Goal: Task Accomplishment & Management: Use online tool/utility

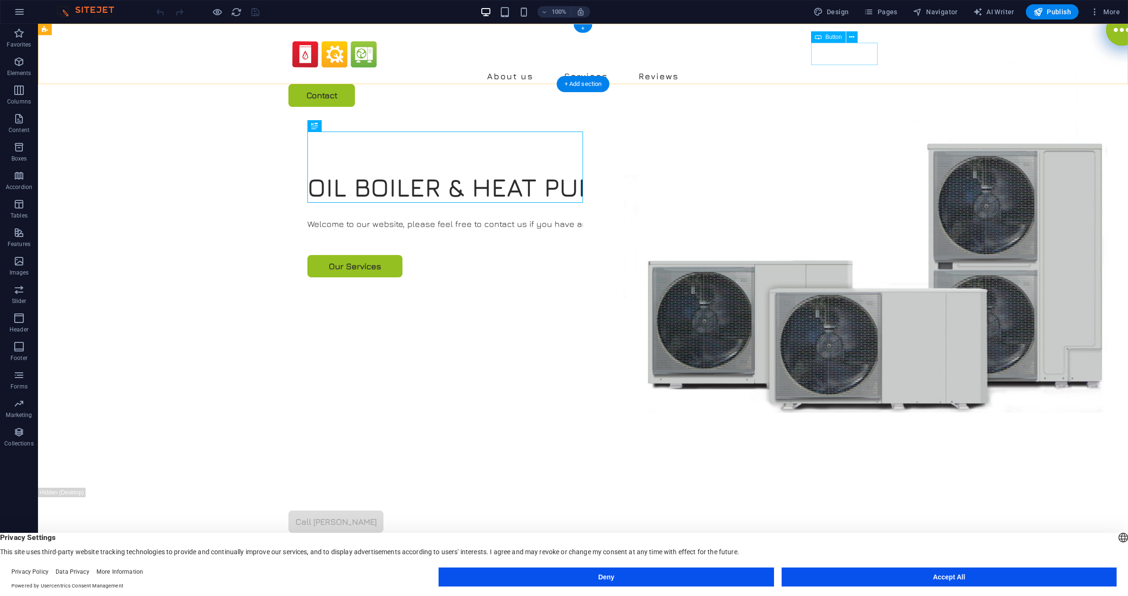
click at [840, 84] on div "Contact" at bounding box center [582, 95] width 589 height 22
click at [850, 84] on div "Contact" at bounding box center [582, 95] width 589 height 22
select select "px"
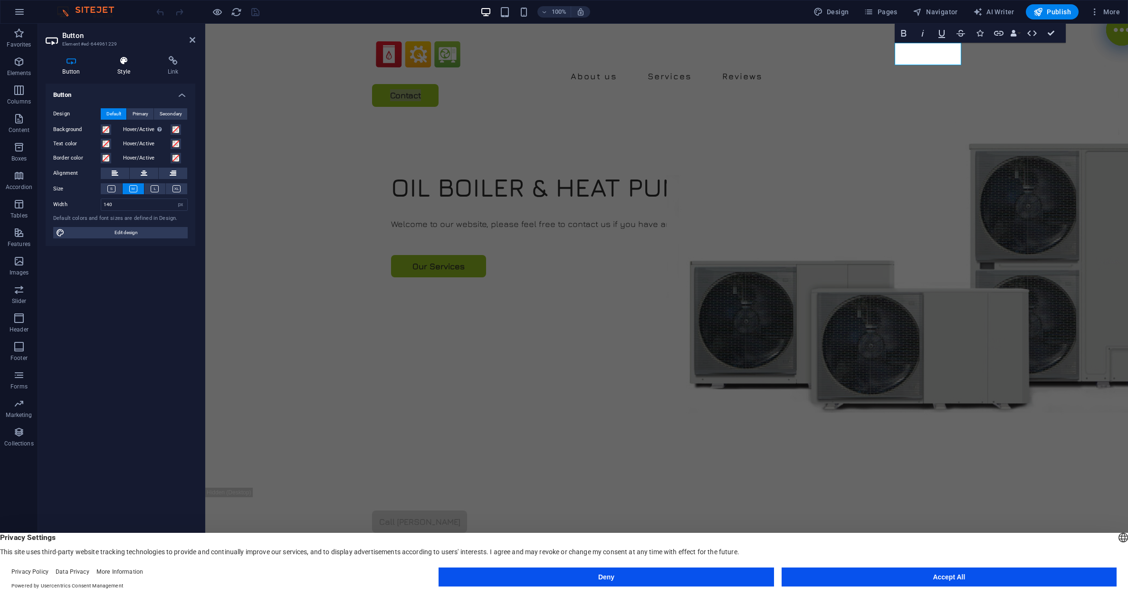
click at [124, 66] on h4 "Style" at bounding box center [126, 66] width 50 height 20
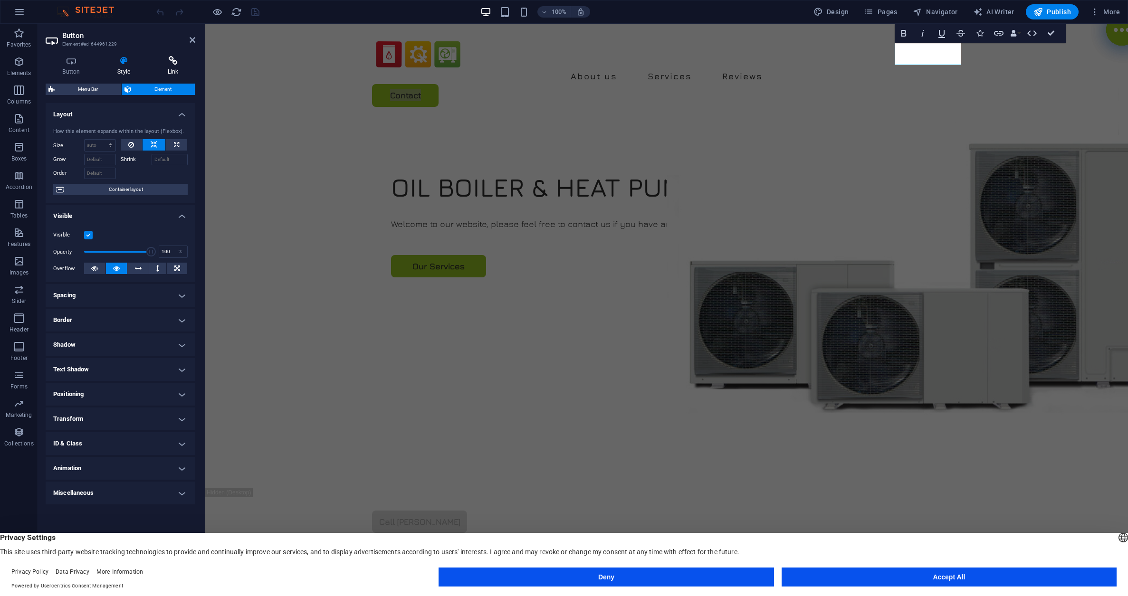
click at [176, 63] on icon at bounding box center [173, 61] width 45 height 10
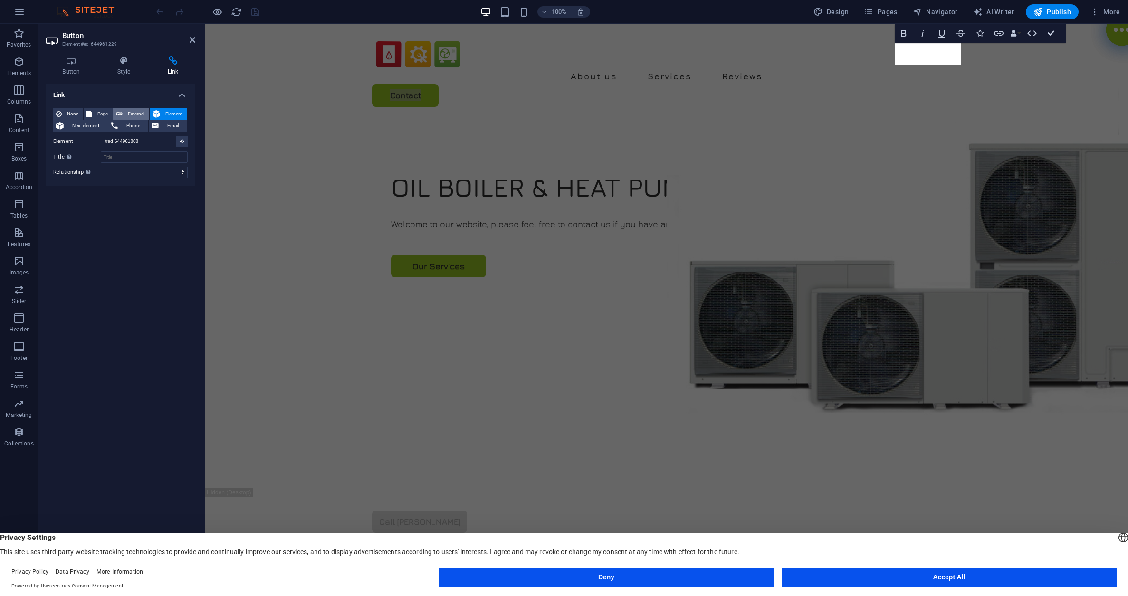
click at [129, 110] on span "External" at bounding box center [135, 113] width 21 height 11
select select "blank"
paste input "https://book.servicem8.com/request_booking?uuid=1627946d-9530-4857-a3ba-23467d2…"
type input "https://book.servicem8.com/request_booking?uuid=1627946d-9530-4857-a3ba-23467d2…"
click at [111, 175] on input "Title Additional link description, should not be the same as the link text. The…" at bounding box center [144, 171] width 87 height 11
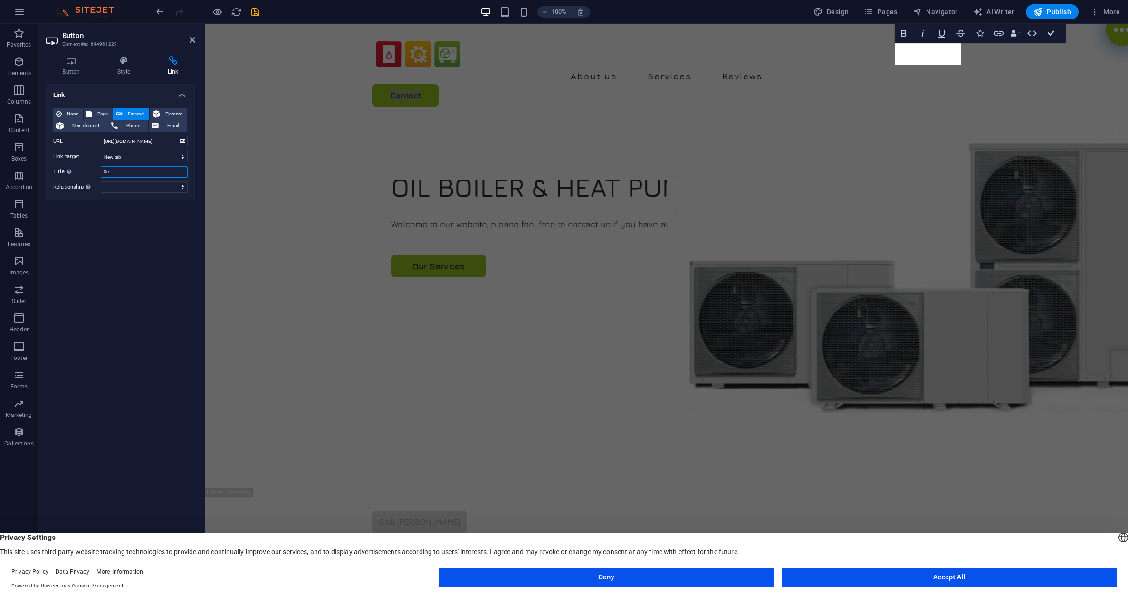
type input "S"
type input "Online Enquiry"
click at [253, 13] on icon "save" at bounding box center [255, 12] width 11 height 11
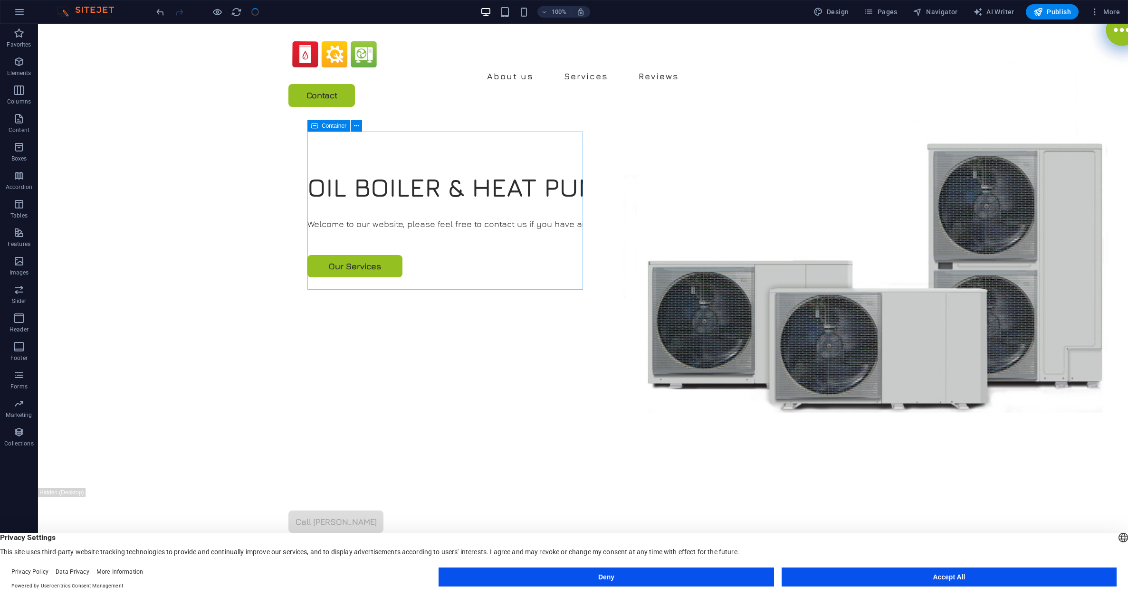
checkbox input "false"
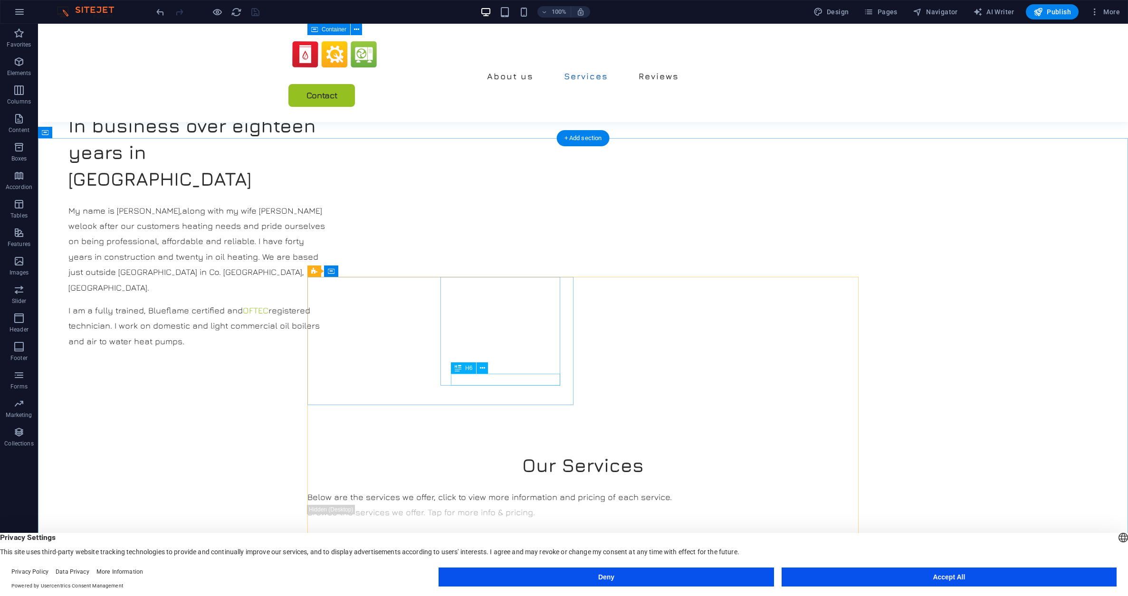
scroll to position [824, 0]
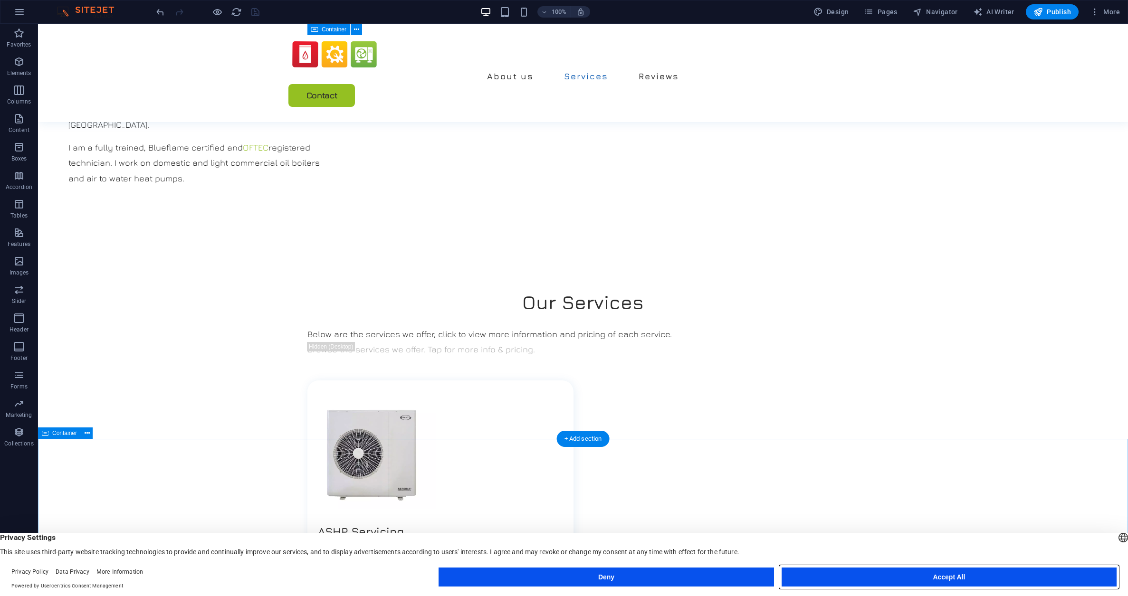
click at [860, 579] on button "Accept All" at bounding box center [948, 577] width 335 height 19
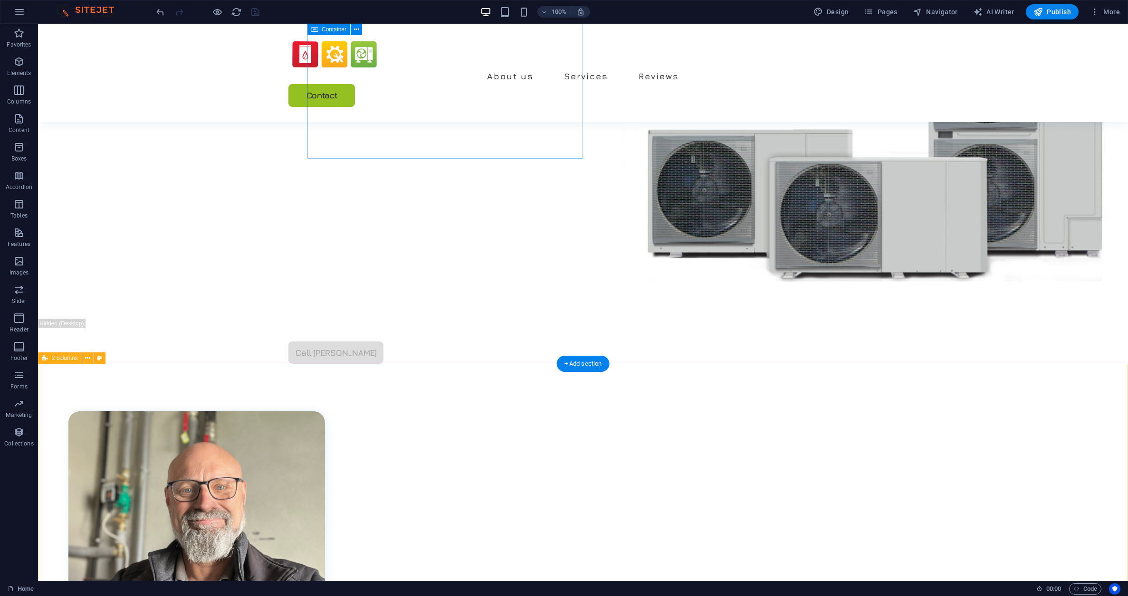
scroll to position [0, 0]
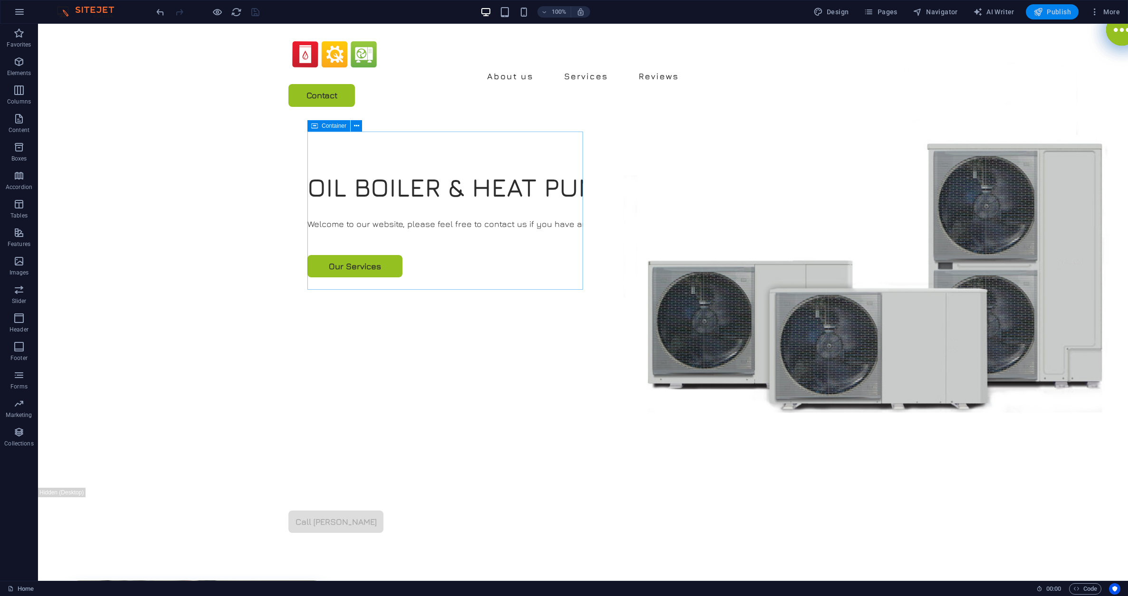
click at [1048, 9] on span "Publish" at bounding box center [1052, 12] width 38 height 10
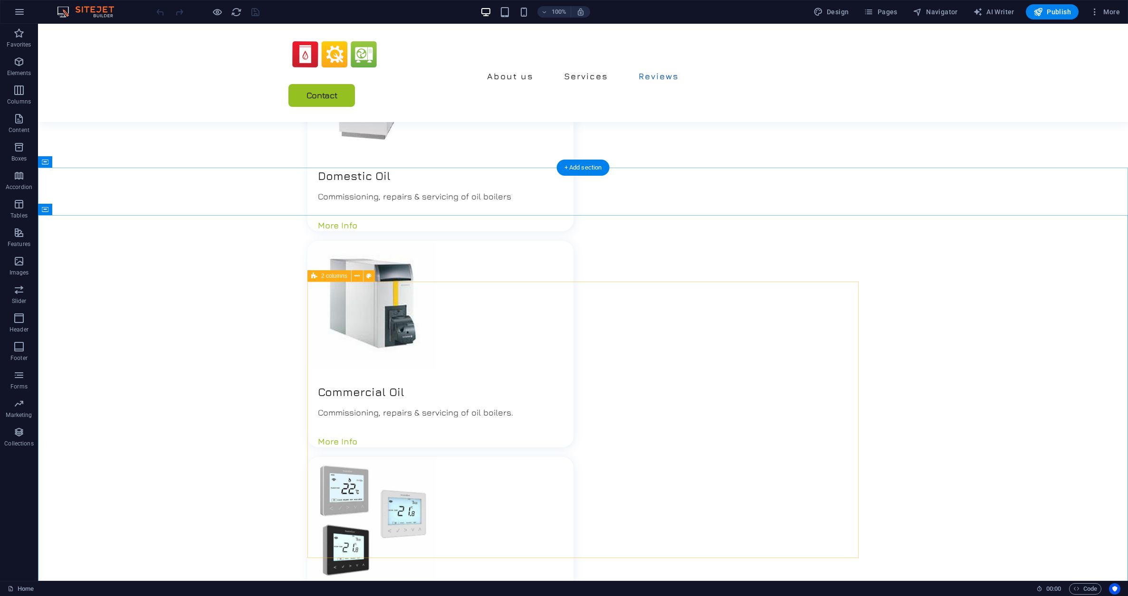
scroll to position [1470, 0]
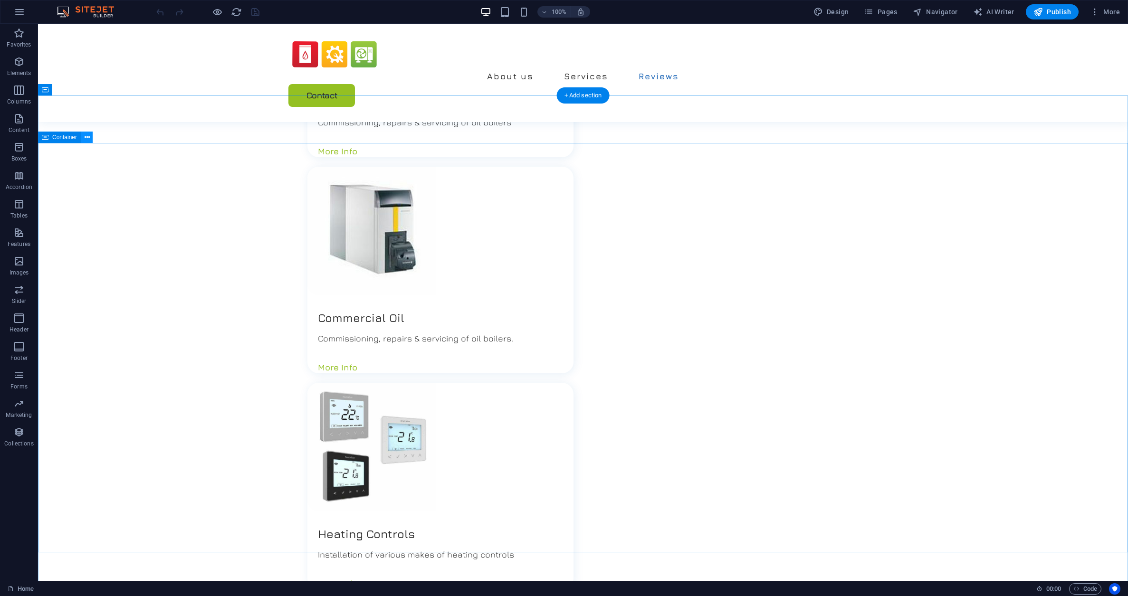
click at [87, 137] on icon at bounding box center [87, 138] width 5 height 10
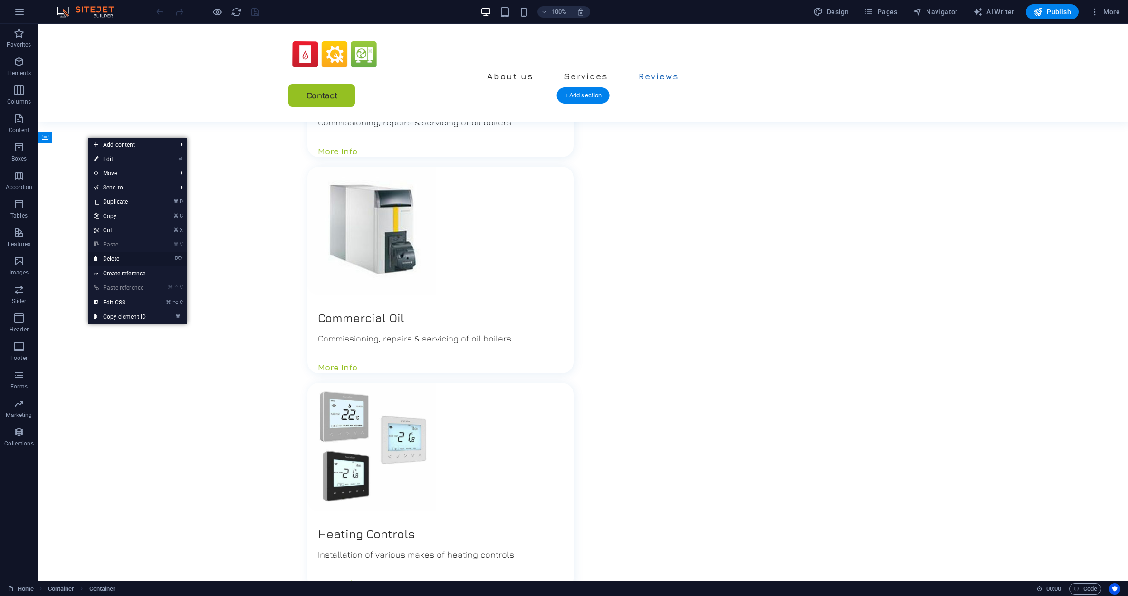
click at [147, 259] on link "⌦ Delete" at bounding box center [120, 259] width 64 height 14
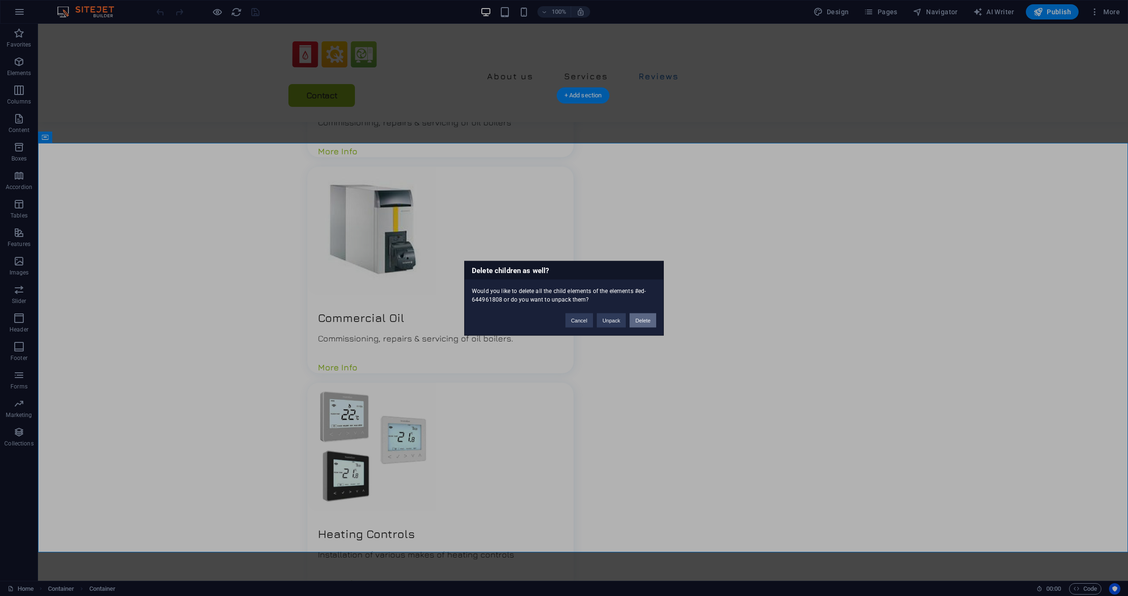
click at [641, 322] on button "Delete" at bounding box center [642, 320] width 27 height 14
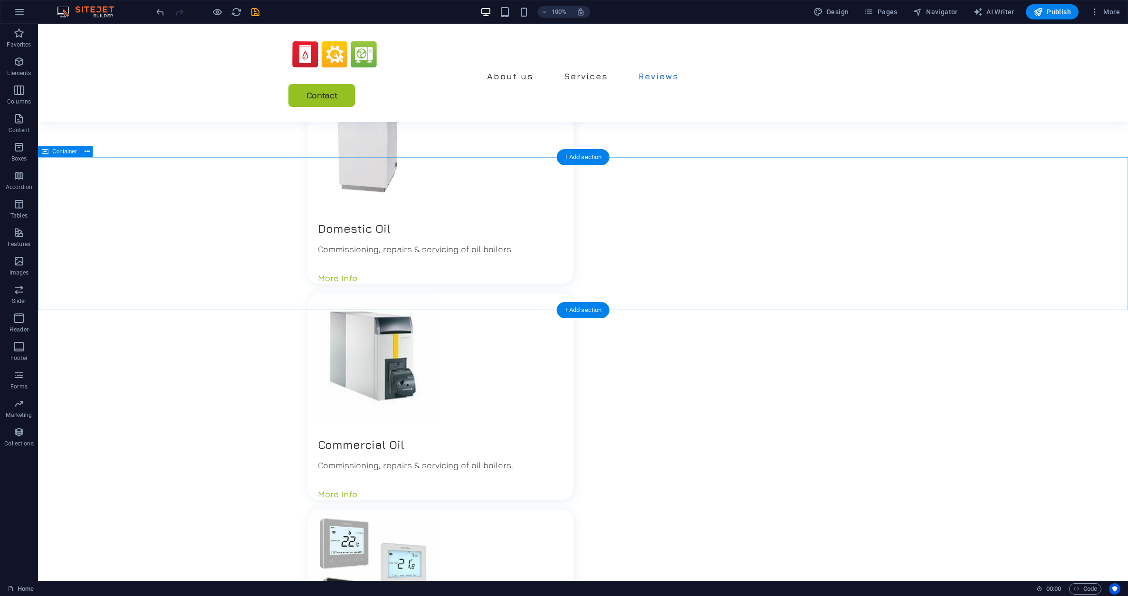
scroll to position [1268, 0]
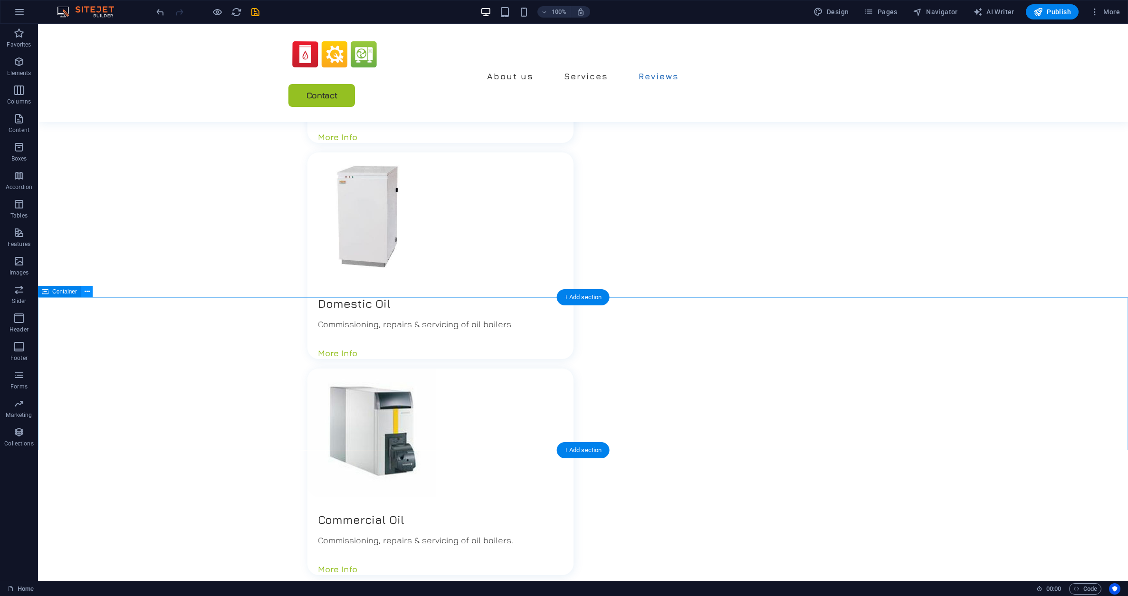
click at [87, 291] on icon at bounding box center [87, 292] width 5 height 10
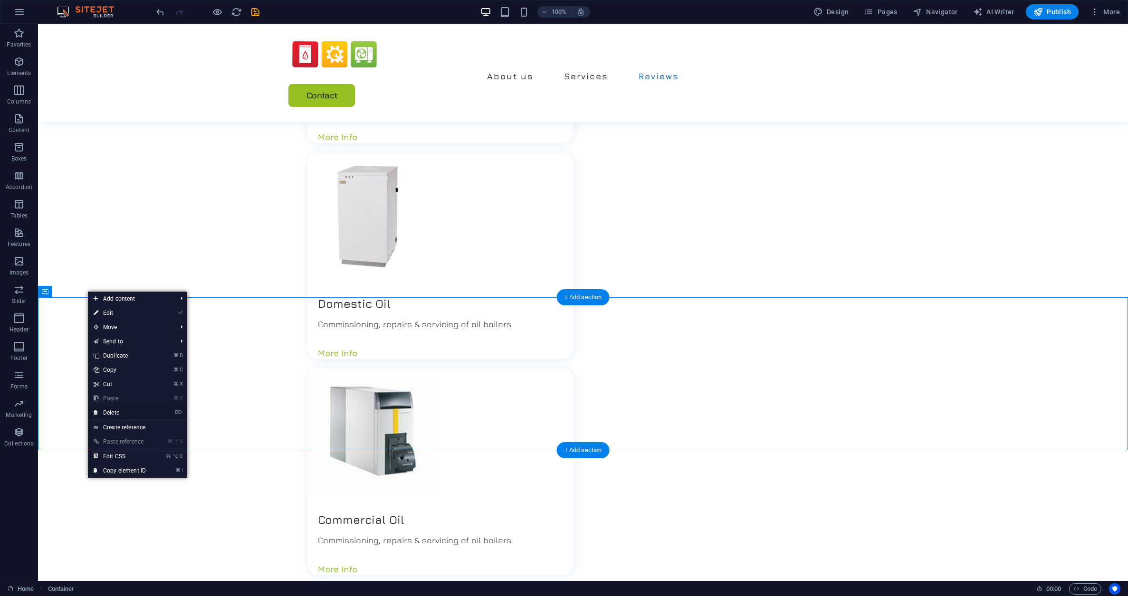
click at [134, 412] on link "⌦ Delete" at bounding box center [120, 413] width 64 height 14
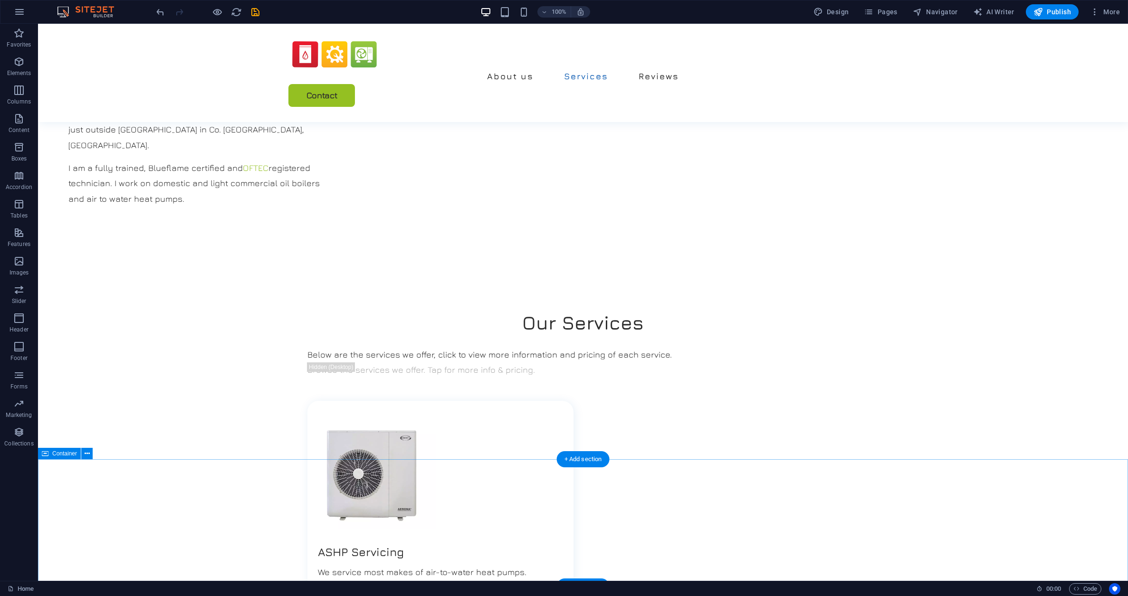
scroll to position [699, 0]
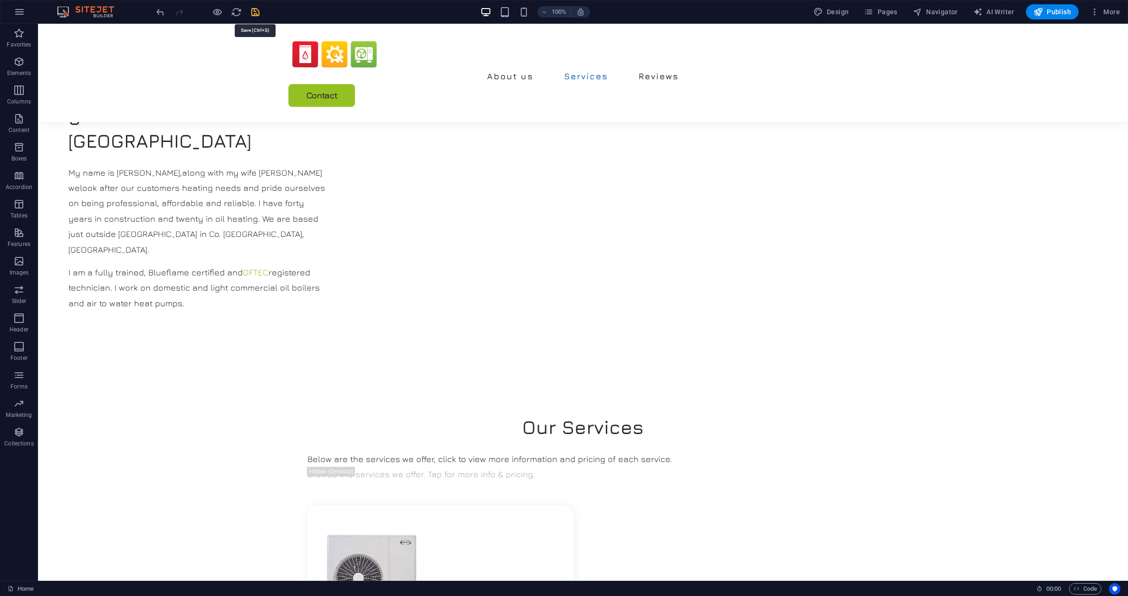
click at [252, 14] on icon "save" at bounding box center [255, 12] width 11 height 11
click at [887, 9] on span "Pages" at bounding box center [880, 12] width 33 height 10
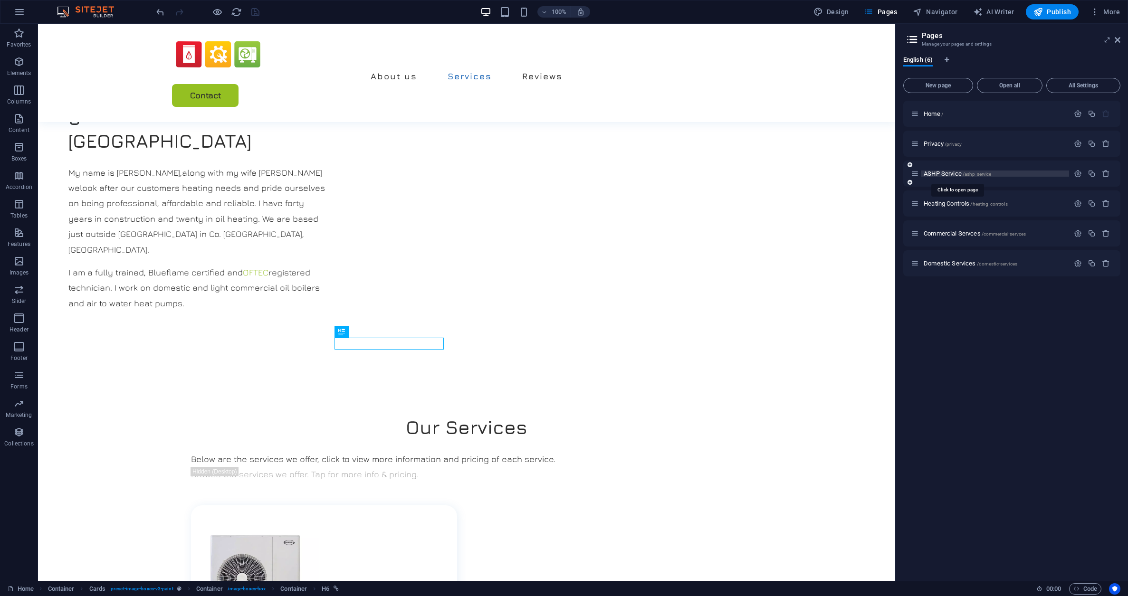
click at [964, 171] on span "ASHP Service /ashp-service" at bounding box center [956, 173] width 67 height 7
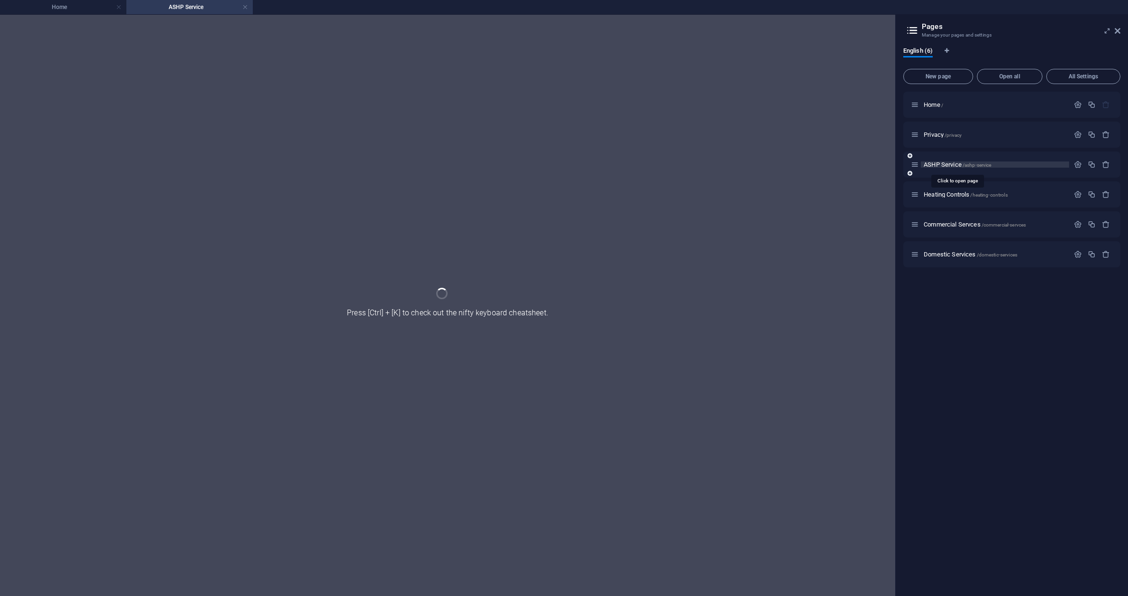
scroll to position [0, 0]
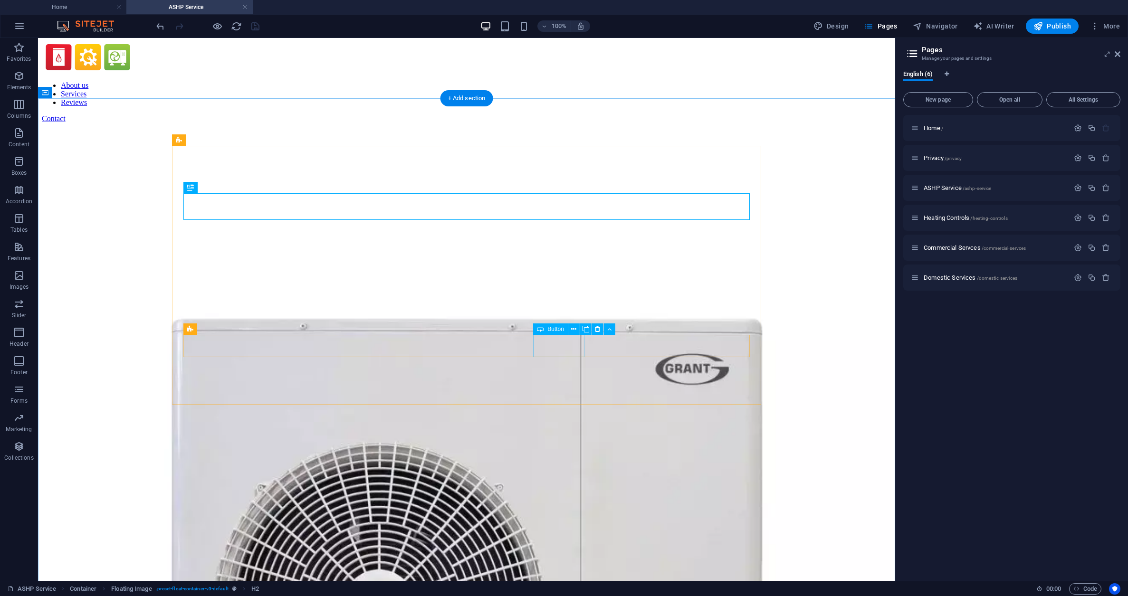
select select
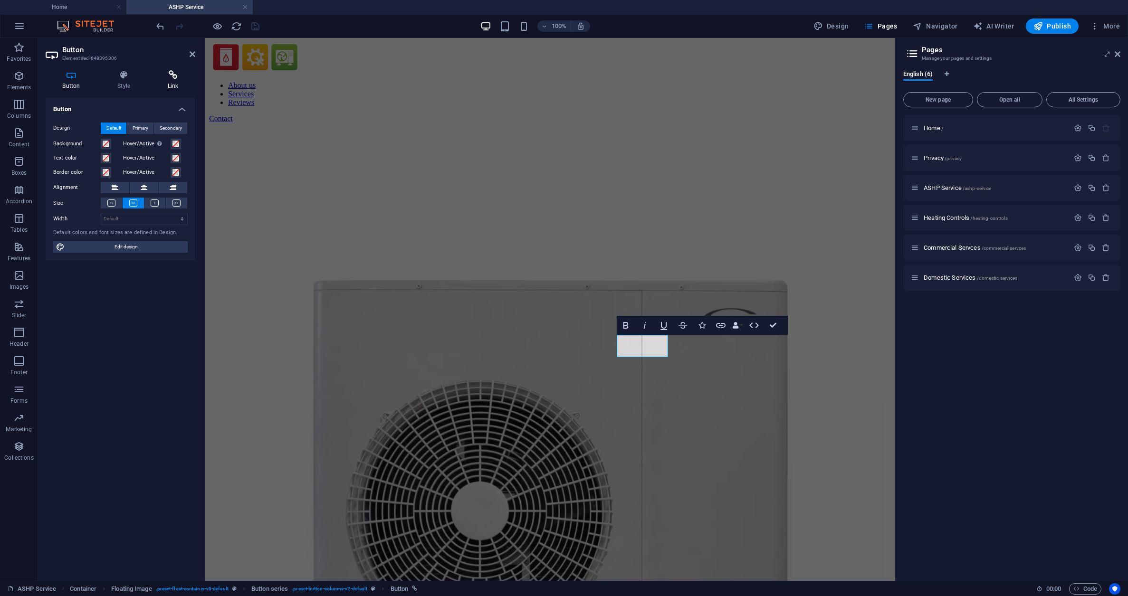
click at [173, 75] on icon at bounding box center [173, 75] width 45 height 10
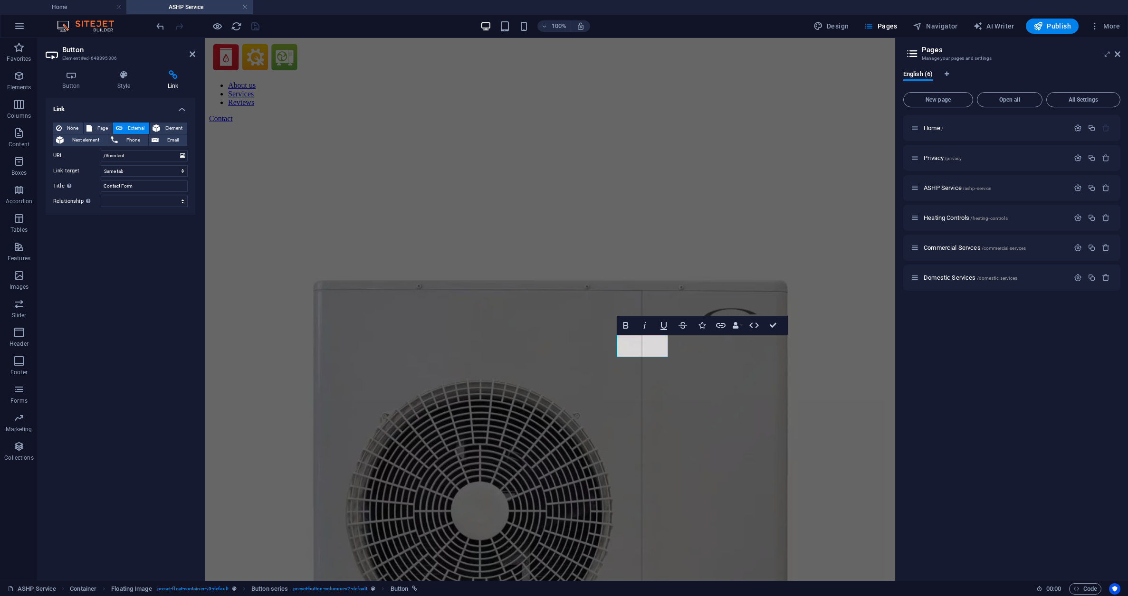
click at [138, 125] on span "External" at bounding box center [135, 128] width 21 height 11
drag, startPoint x: 126, startPoint y: 155, endPoint x: 73, endPoint y: 157, distance: 53.7
click at [73, 157] on div "URL /#contact" at bounding box center [120, 155] width 134 height 11
paste input "<a style='border:none;' href='[URL][DOMAIN_NAME]'><img src='[URL][DOMAIN_NAME]'…"
type input "<a style='border:none;' href='[URL][DOMAIN_NAME]'><img src='[URL][DOMAIN_NAME]'…"
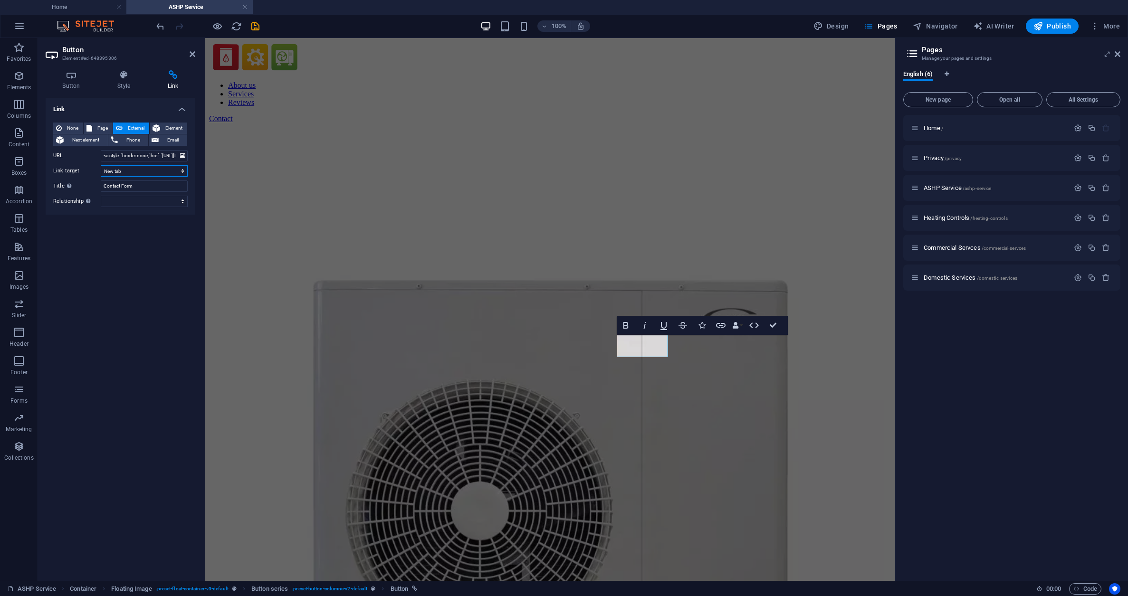
select select "overlay"
drag, startPoint x: 135, startPoint y: 185, endPoint x: 102, endPoint y: 184, distance: 32.8
click at [102, 184] on input "Contact Form" at bounding box center [144, 186] width 87 height 11
type input "Book Now"
click at [252, 26] on icon "save" at bounding box center [255, 26] width 11 height 11
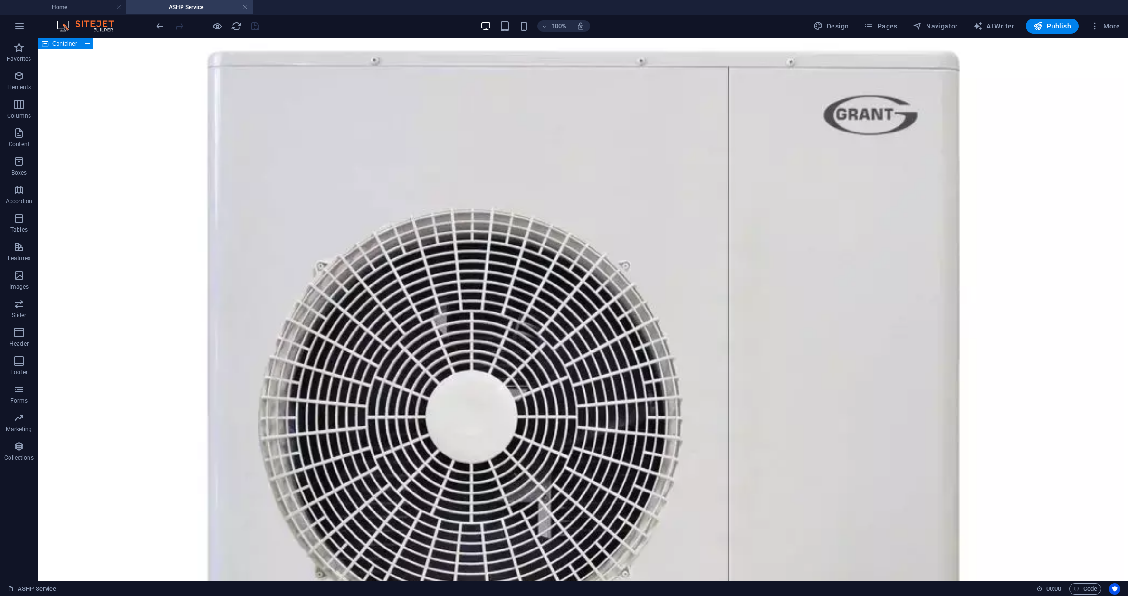
scroll to position [17, 0]
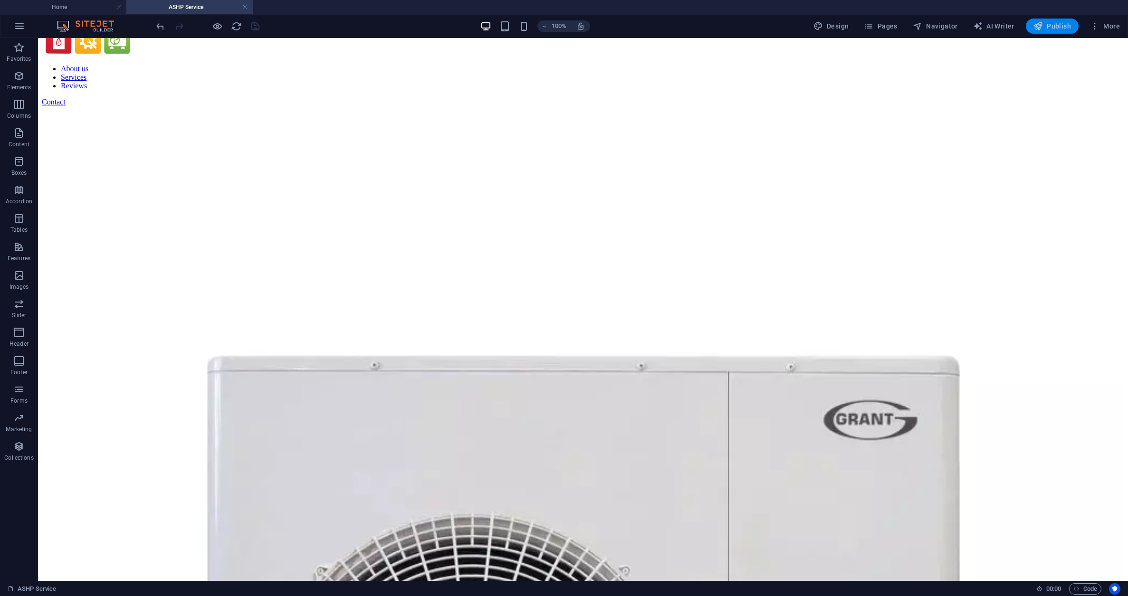
click at [1057, 24] on span "Publish" at bounding box center [1052, 26] width 38 height 10
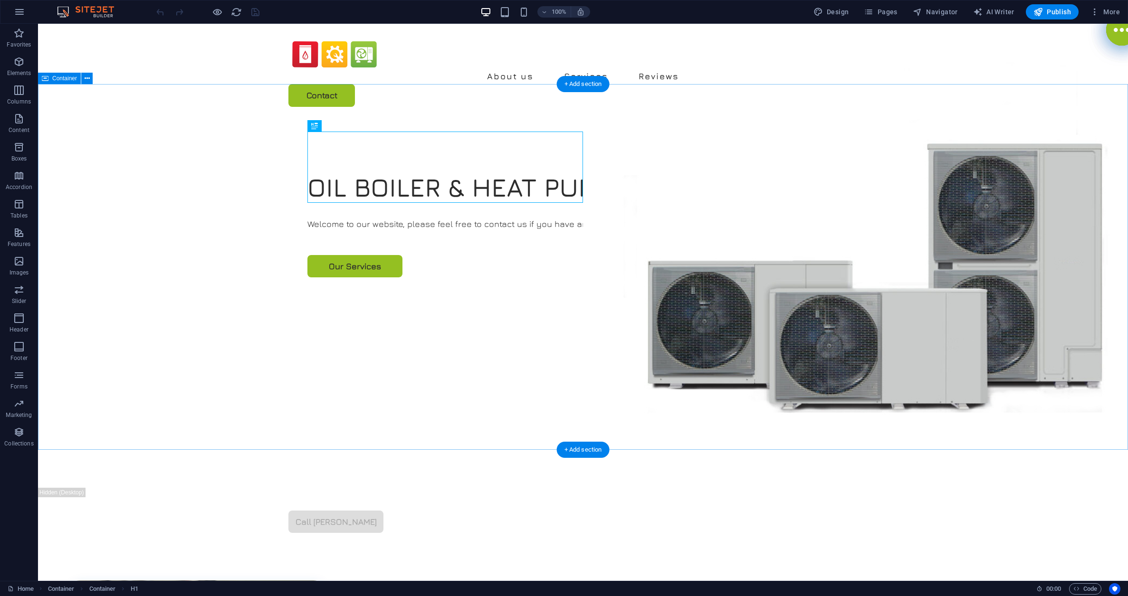
scroll to position [2, 0]
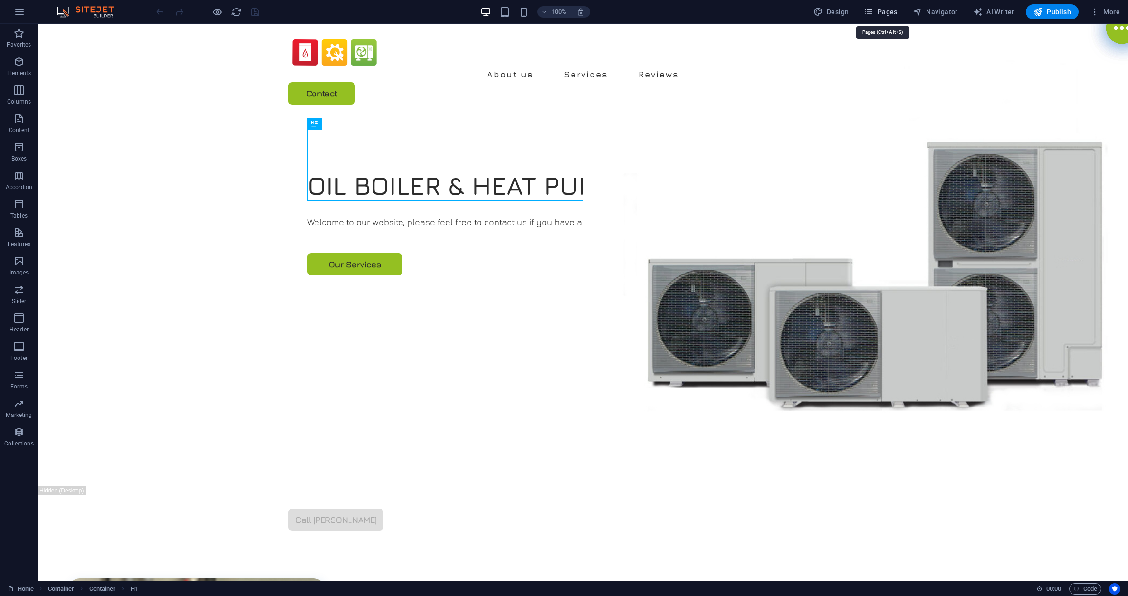
click at [884, 11] on span "Pages" at bounding box center [880, 12] width 33 height 10
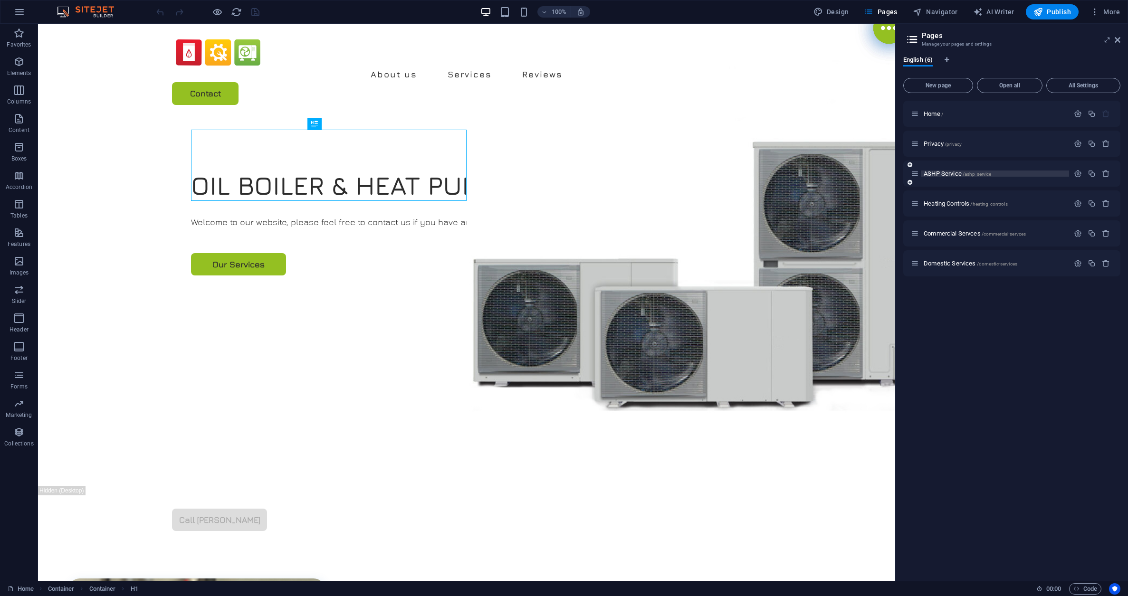
click at [949, 172] on span "ASHP Service /ashp-service" at bounding box center [956, 173] width 67 height 7
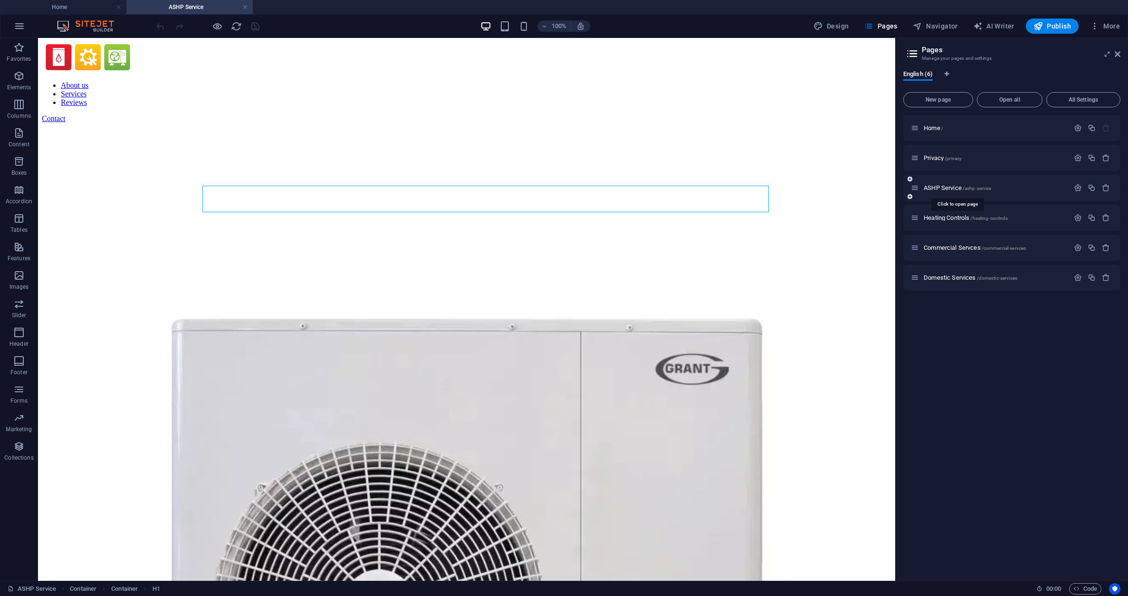
scroll to position [0, 0]
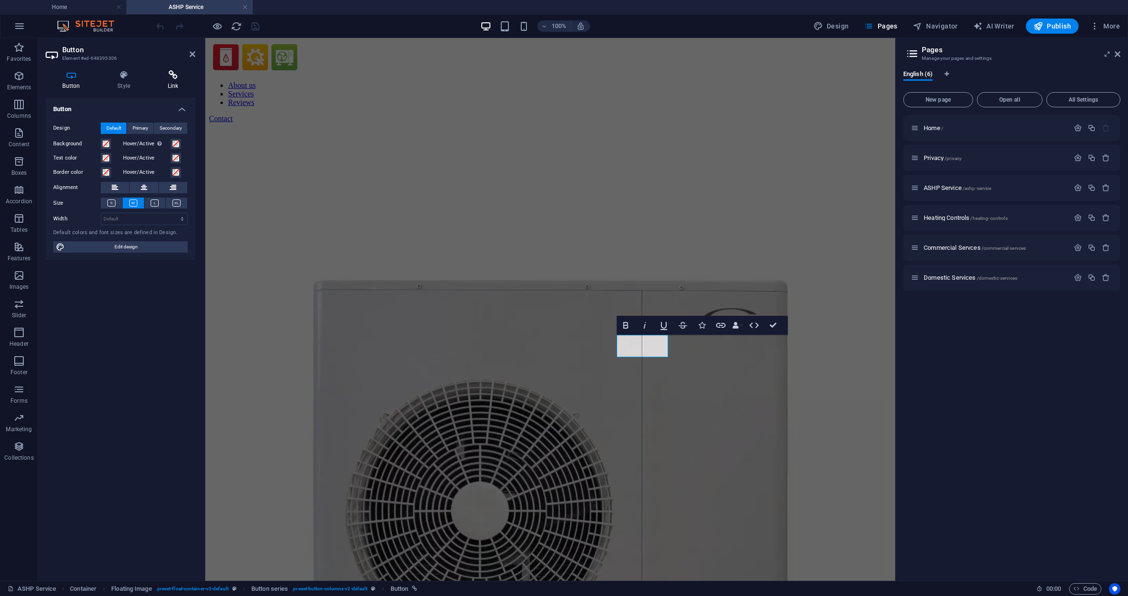
click at [167, 78] on icon at bounding box center [173, 75] width 45 height 10
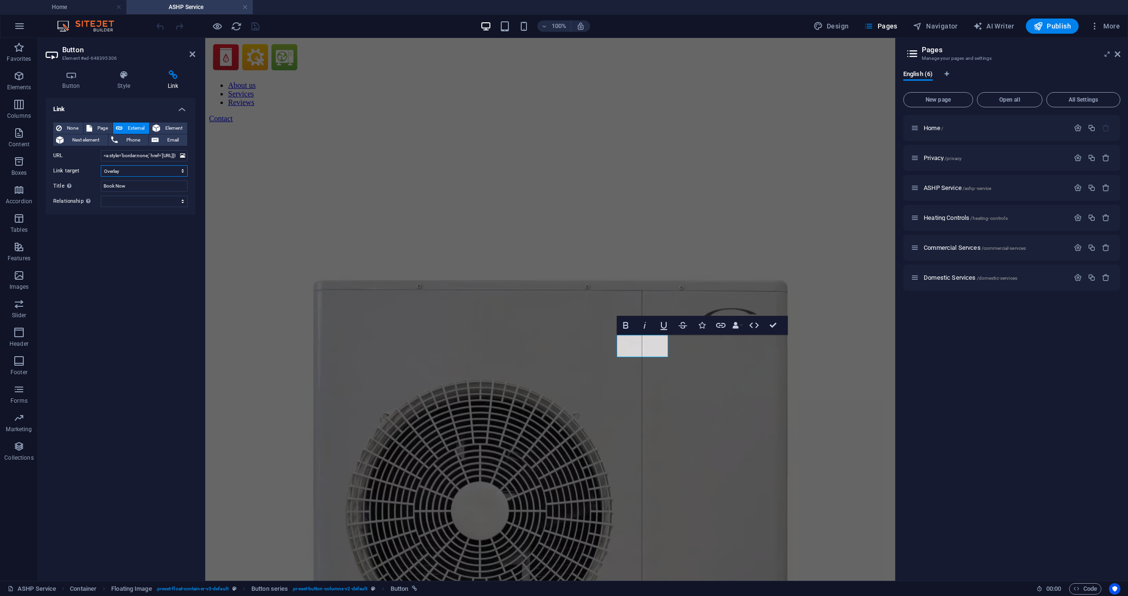
select select "blank"
click at [256, 28] on icon "save" at bounding box center [255, 26] width 11 height 11
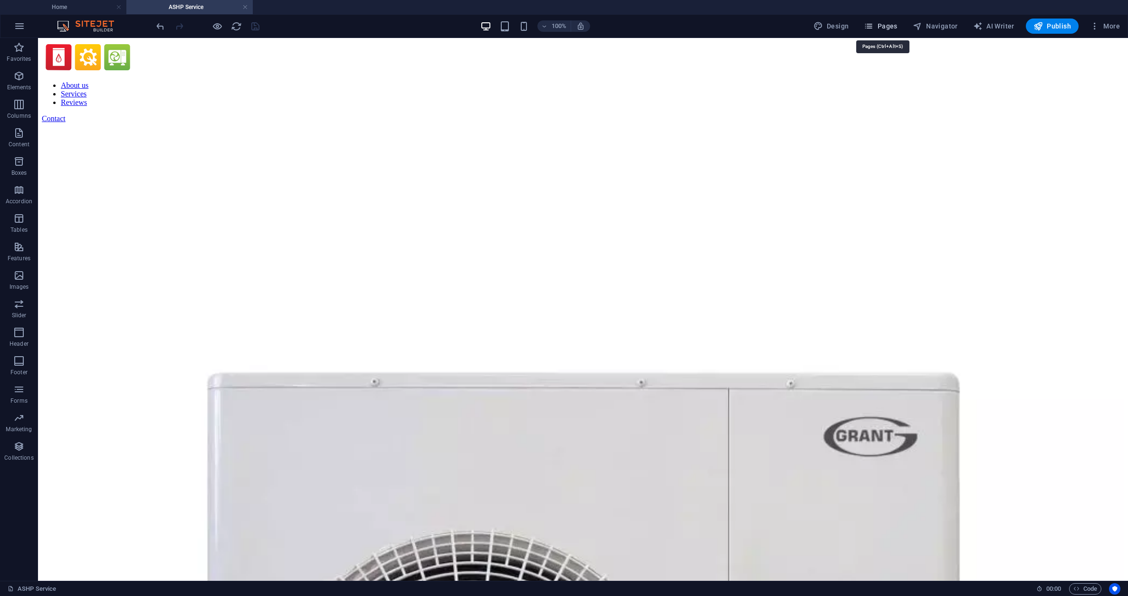
click at [886, 25] on span "Pages" at bounding box center [880, 26] width 33 height 10
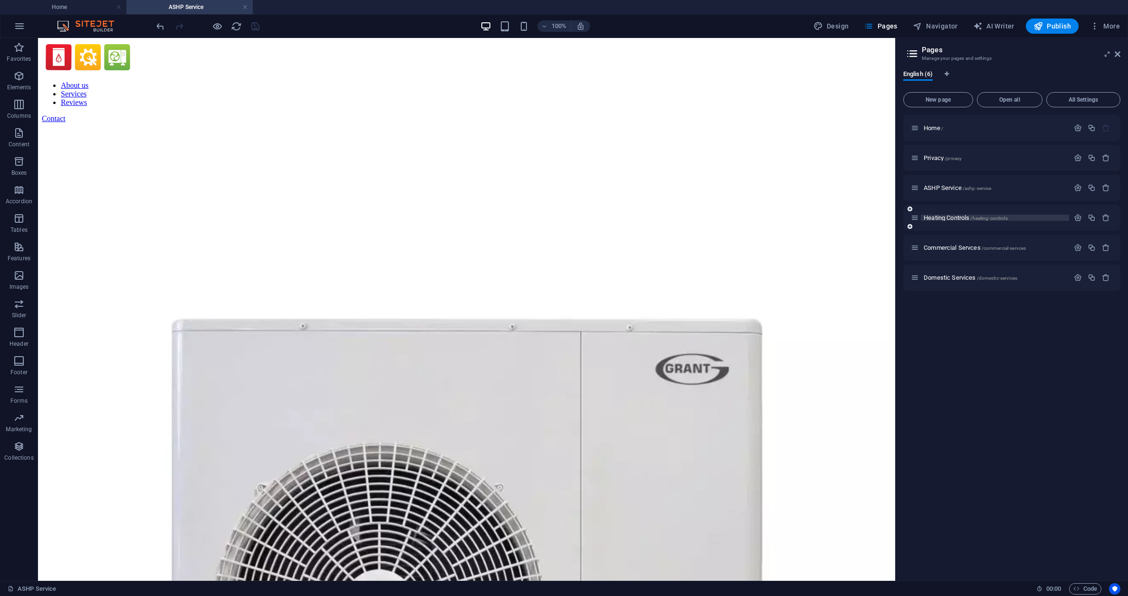
click at [957, 215] on span "Heating Controls /heating-controls" at bounding box center [965, 217] width 84 height 7
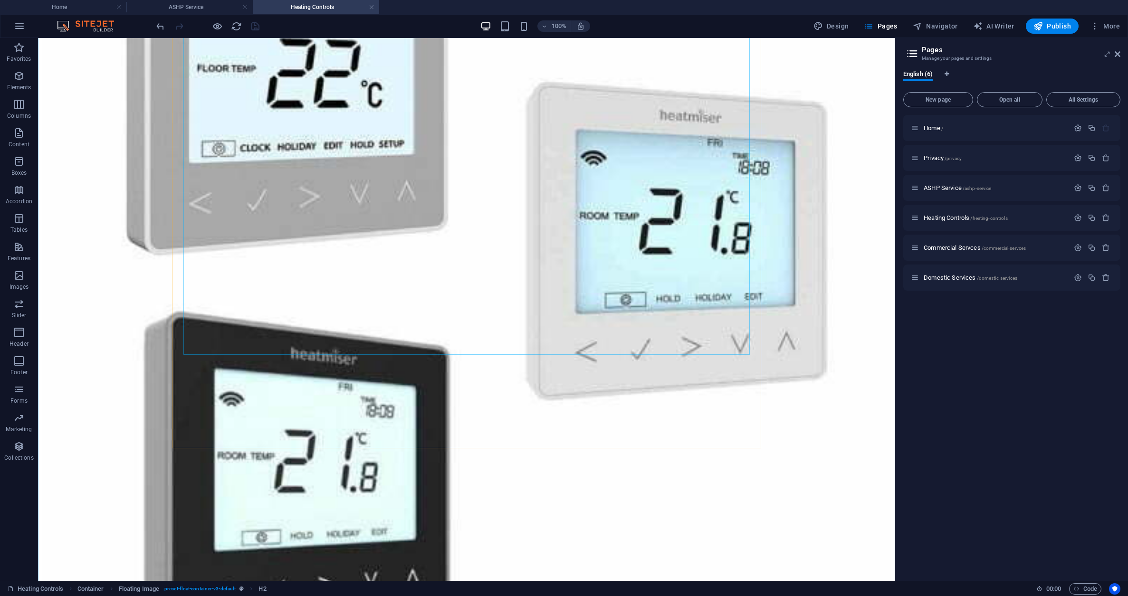
scroll to position [363, 0]
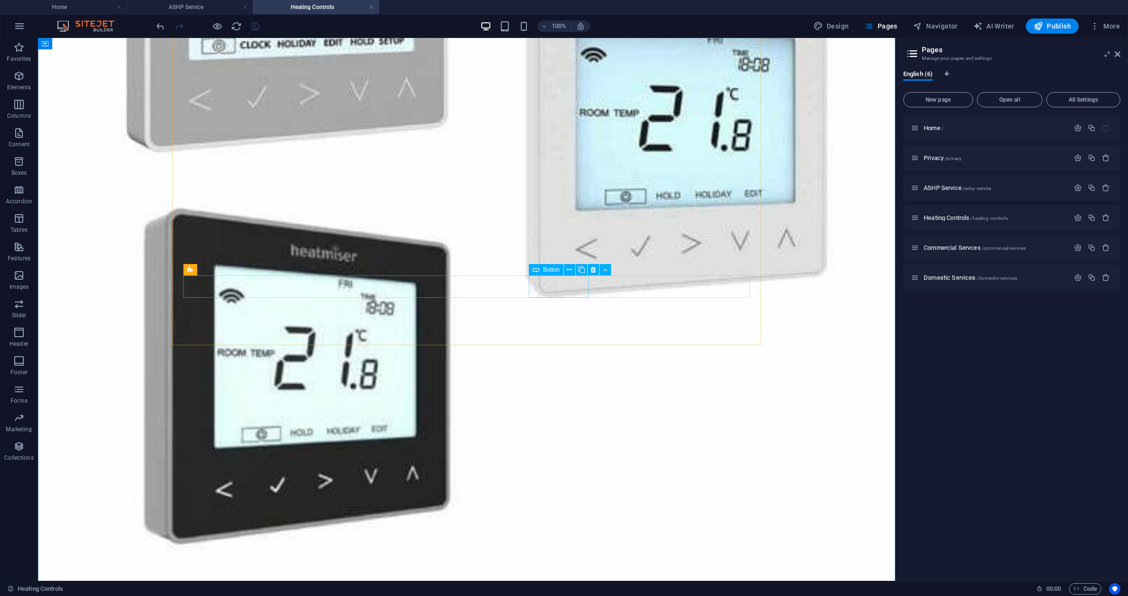
select select
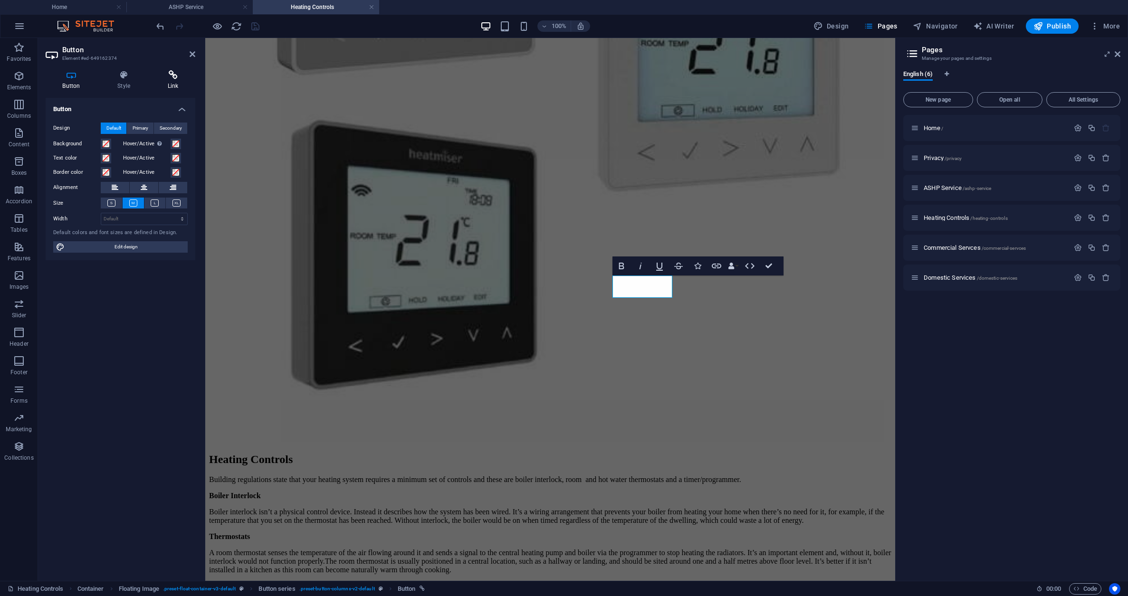
click at [171, 73] on icon at bounding box center [173, 75] width 45 height 10
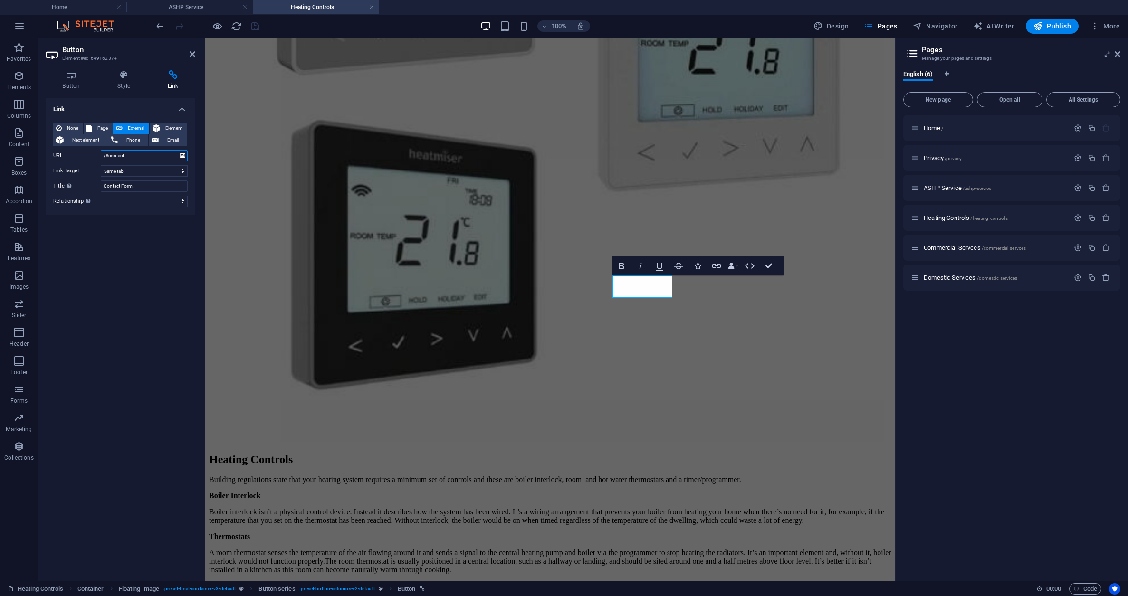
drag, startPoint x: 134, startPoint y: 155, endPoint x: 99, endPoint y: 157, distance: 35.7
click at [99, 157] on div "URL /#contact" at bounding box center [120, 155] width 134 height 11
paste input "<a style='border:none;' href='[URL][DOMAIN_NAME]'><img src='[URL][DOMAIN_NAME]'…"
type input "<a style='border:none;' href='[URL][DOMAIN_NAME]'><img src='[URL][DOMAIN_NAME]'…"
click at [136, 187] on input "Contact Form" at bounding box center [144, 186] width 87 height 11
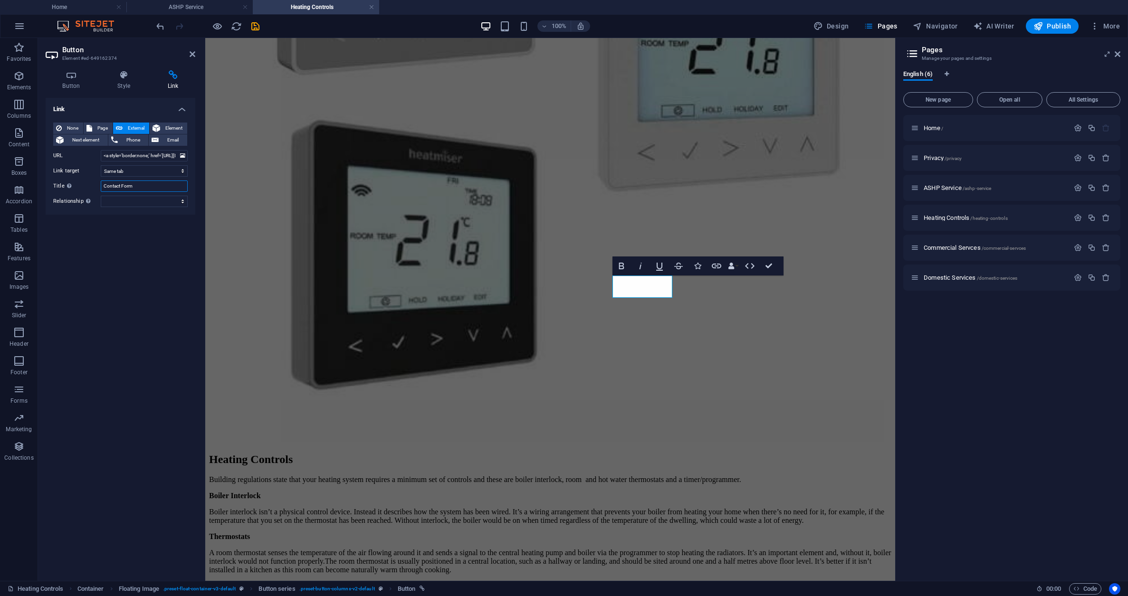
drag, startPoint x: 136, startPoint y: 187, endPoint x: 105, endPoint y: 186, distance: 30.9
click at [105, 186] on input "Contact Form" at bounding box center [144, 186] width 87 height 11
type input "Get Quote"
drag, startPoint x: 253, startPoint y: 20, endPoint x: 231, endPoint y: 82, distance: 65.7
click at [253, 21] on icon "save" at bounding box center [255, 26] width 11 height 11
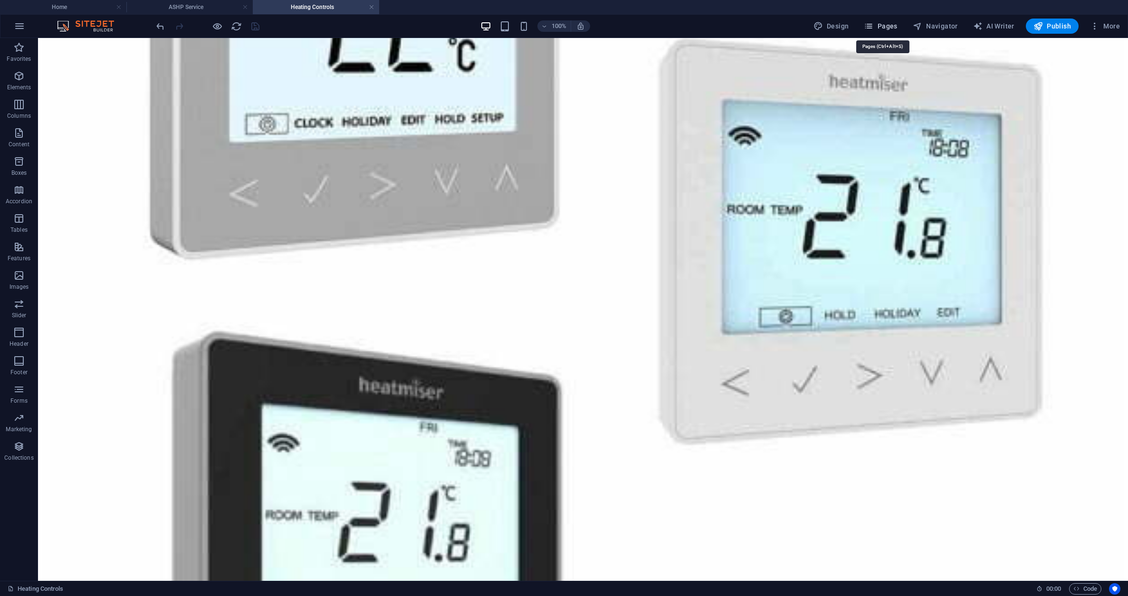
click at [887, 24] on span "Pages" at bounding box center [880, 26] width 33 height 10
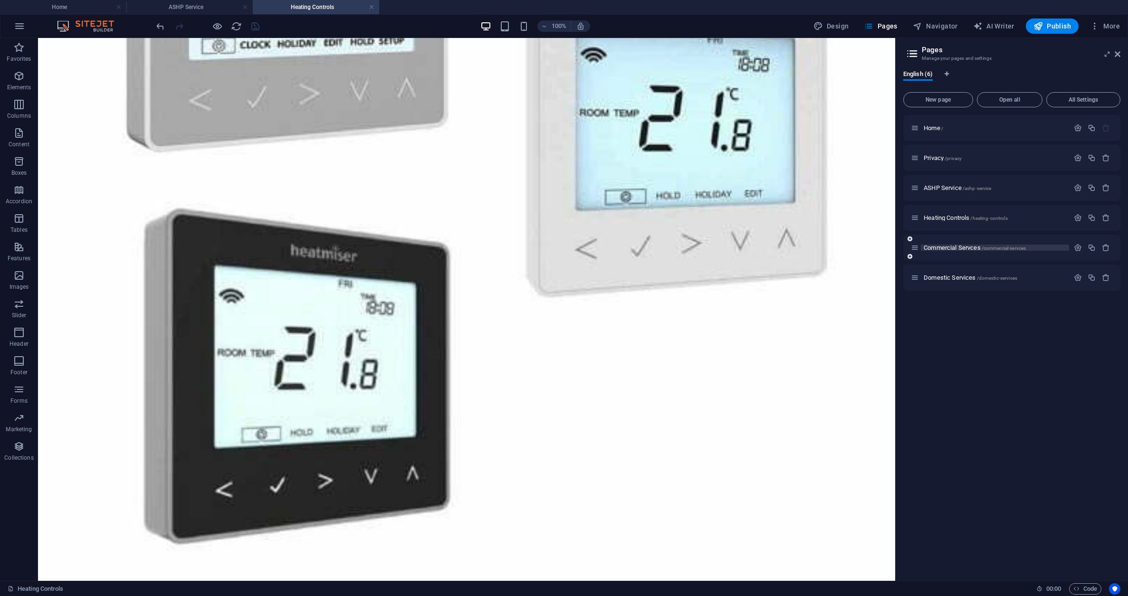
click at [957, 248] on span "Commercial Servces /commercial-servces" at bounding box center [974, 247] width 102 height 7
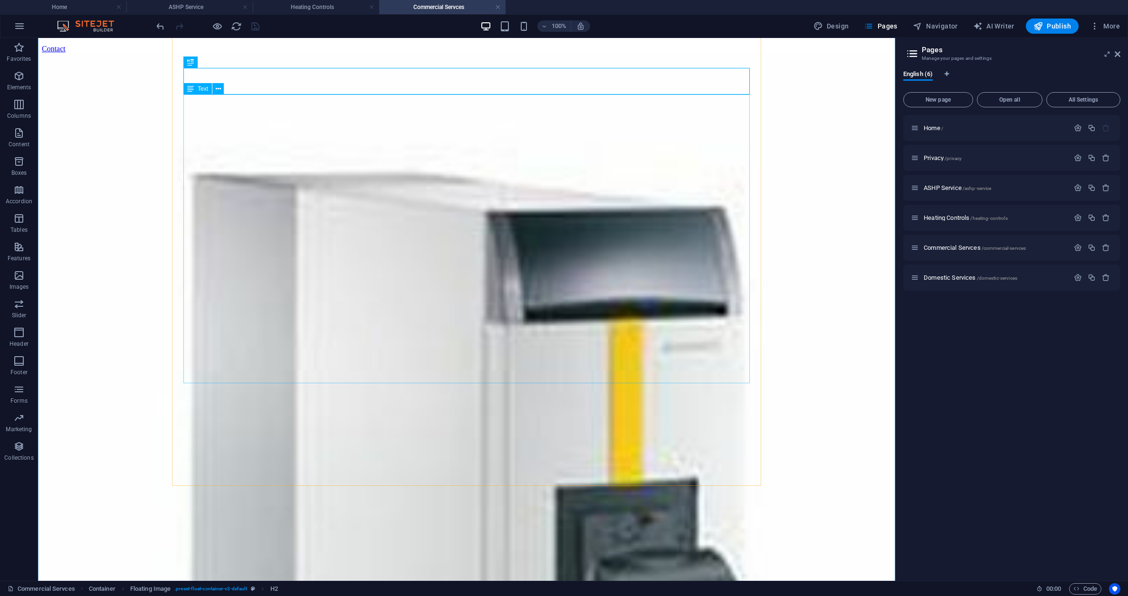
scroll to position [125, 0]
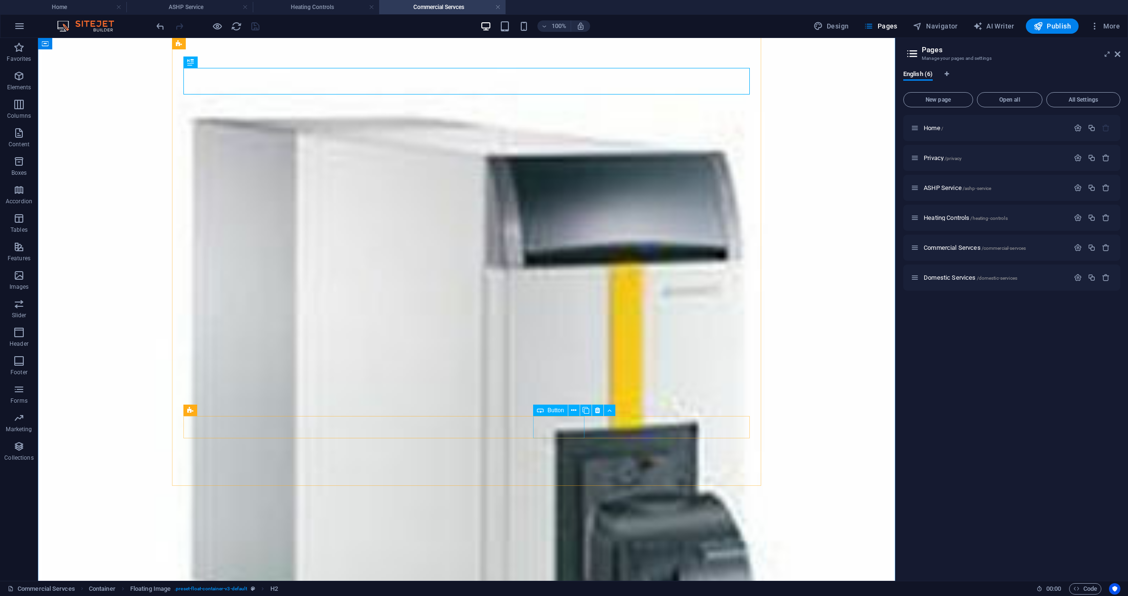
select select
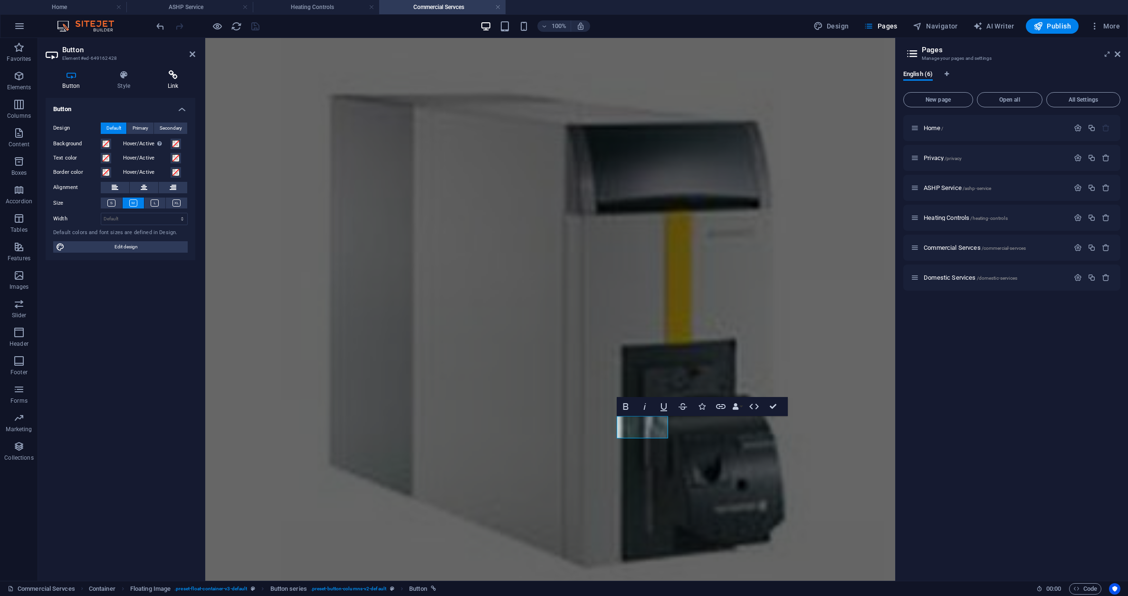
click at [174, 75] on icon at bounding box center [173, 75] width 45 height 10
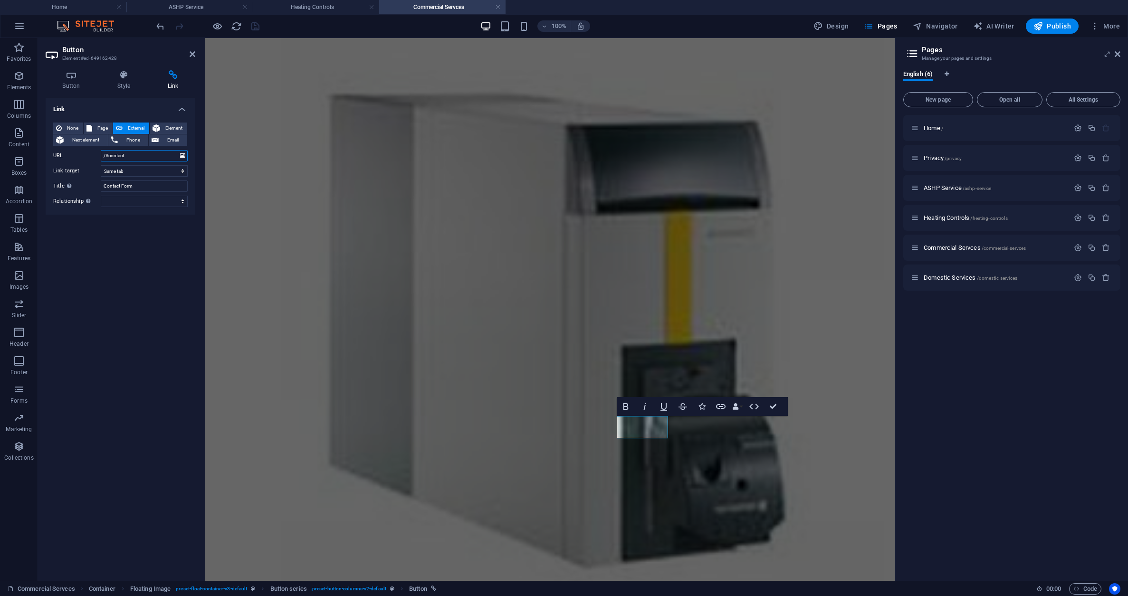
drag, startPoint x: 132, startPoint y: 158, endPoint x: 93, endPoint y: 157, distance: 39.4
click at [93, 157] on div "URL /#contact" at bounding box center [120, 155] width 134 height 11
paste input "<a style='border:none;' href='[URL][DOMAIN_NAME]'><img src='[URL][DOMAIN_NAME]'…"
type input "<a style='border:none;' href='[URL][DOMAIN_NAME]'><img src='[URL][DOMAIN_NAME]'…"
drag, startPoint x: 139, startPoint y: 186, endPoint x: 87, endPoint y: 188, distance: 52.3
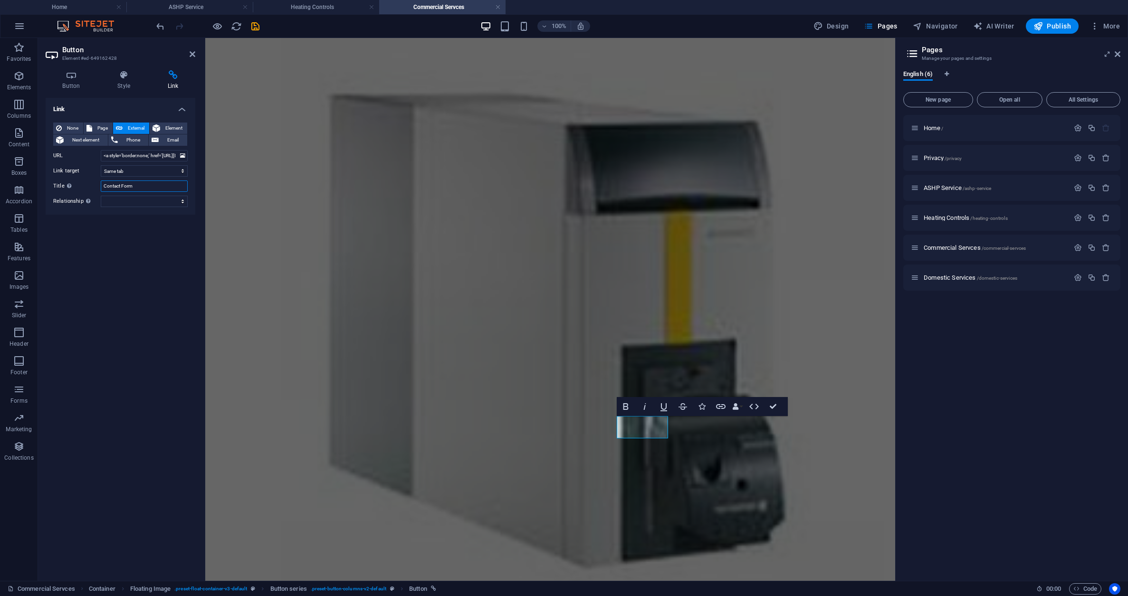
click at [87, 188] on div "Title Additional link description, should not be the same as the link text. The…" at bounding box center [120, 186] width 134 height 11
select select "blank"
drag, startPoint x: 137, startPoint y: 187, endPoint x: 104, endPoint y: 188, distance: 32.8
click at [104, 188] on input "Contact Form" at bounding box center [144, 186] width 87 height 11
type input "Book Now"
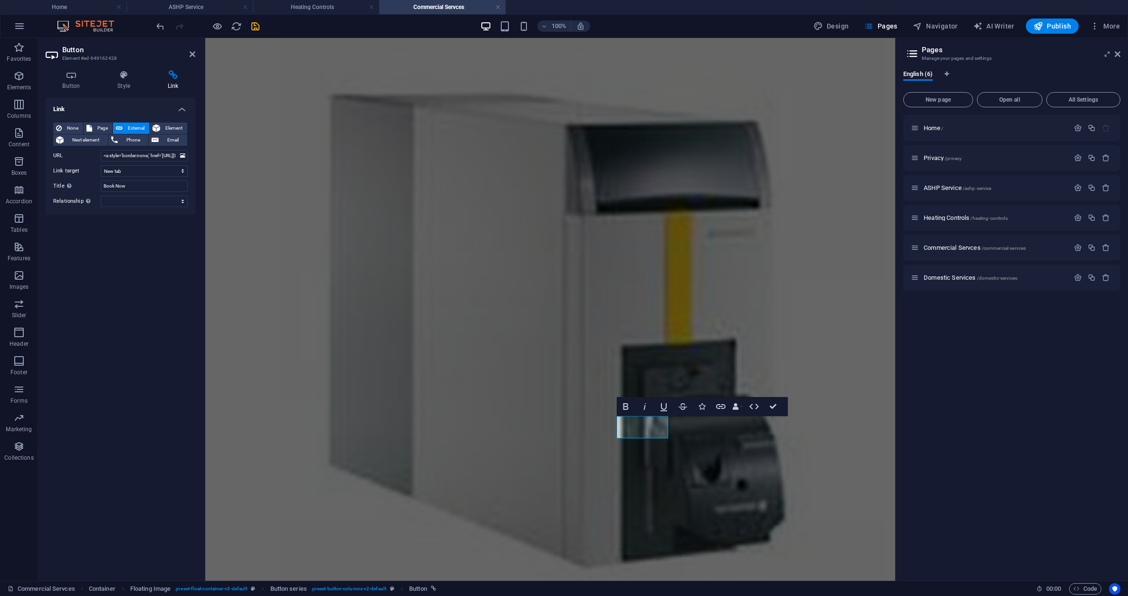
click at [137, 232] on div "Link None Page External Element Next element Phone Email Page Home Privacy ASHP…" at bounding box center [121, 335] width 150 height 475
click at [253, 24] on icon "save" at bounding box center [255, 26] width 11 height 11
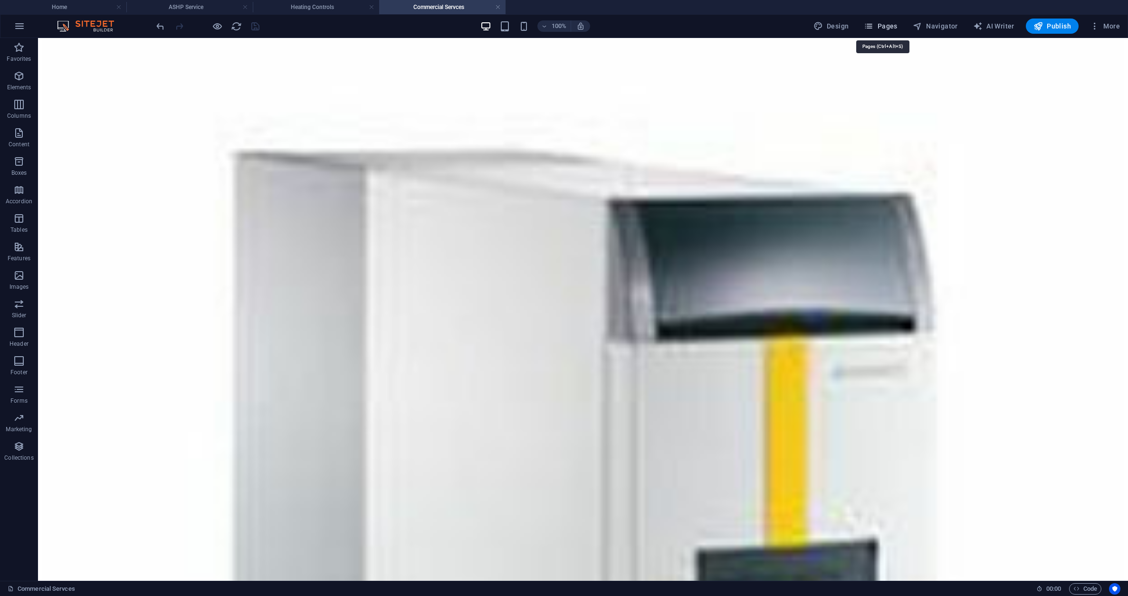
click at [892, 23] on span "Pages" at bounding box center [880, 26] width 33 height 10
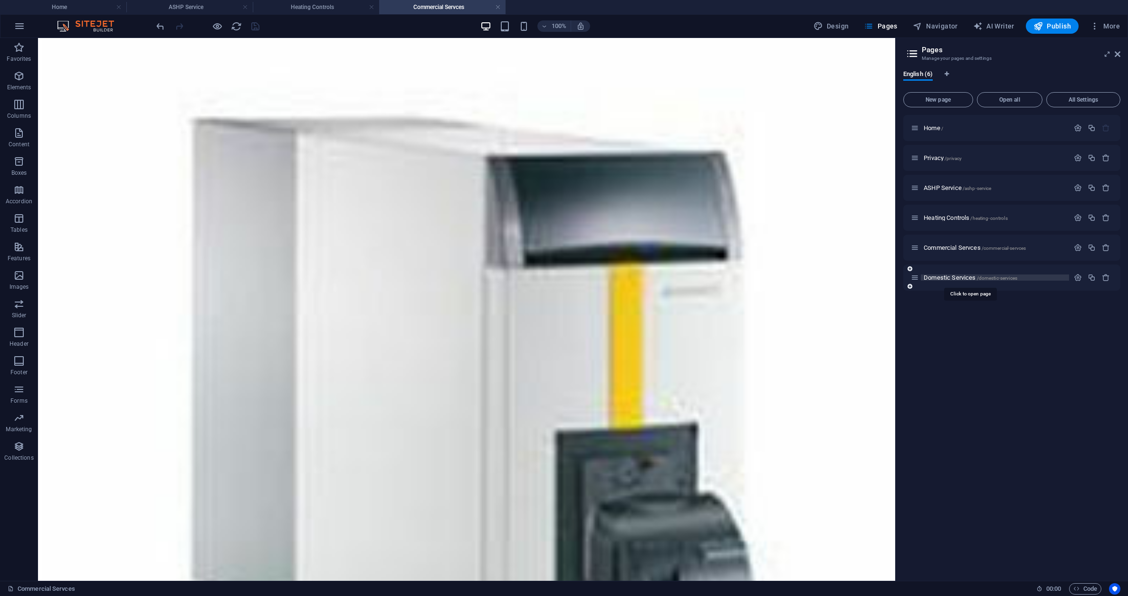
click at [956, 278] on span "Domestic Services /domestic-services" at bounding box center [970, 277] width 94 height 7
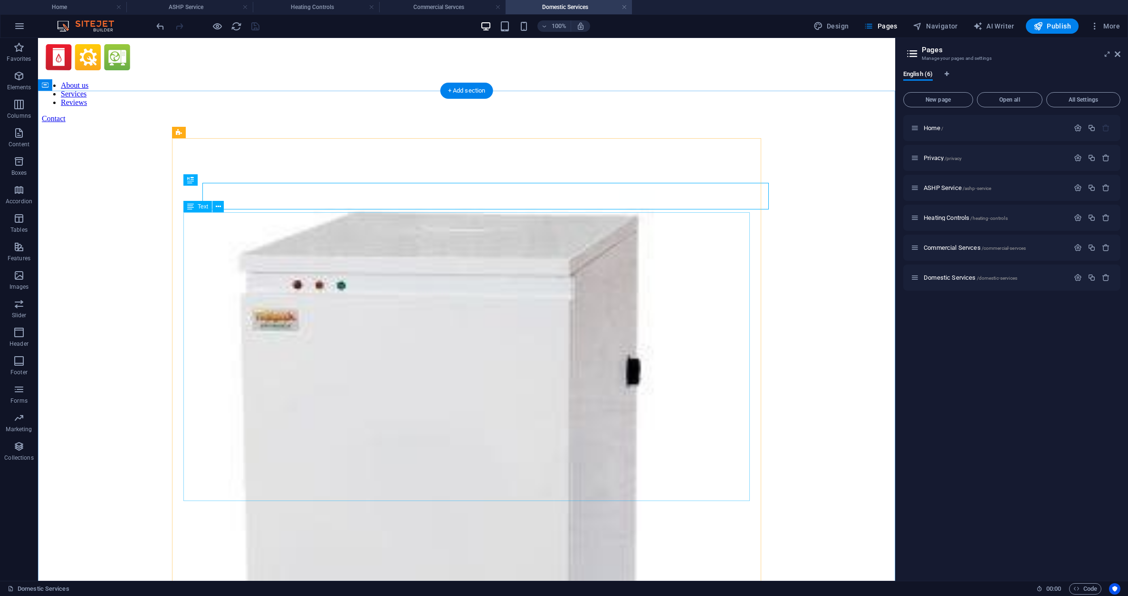
scroll to position [0, 0]
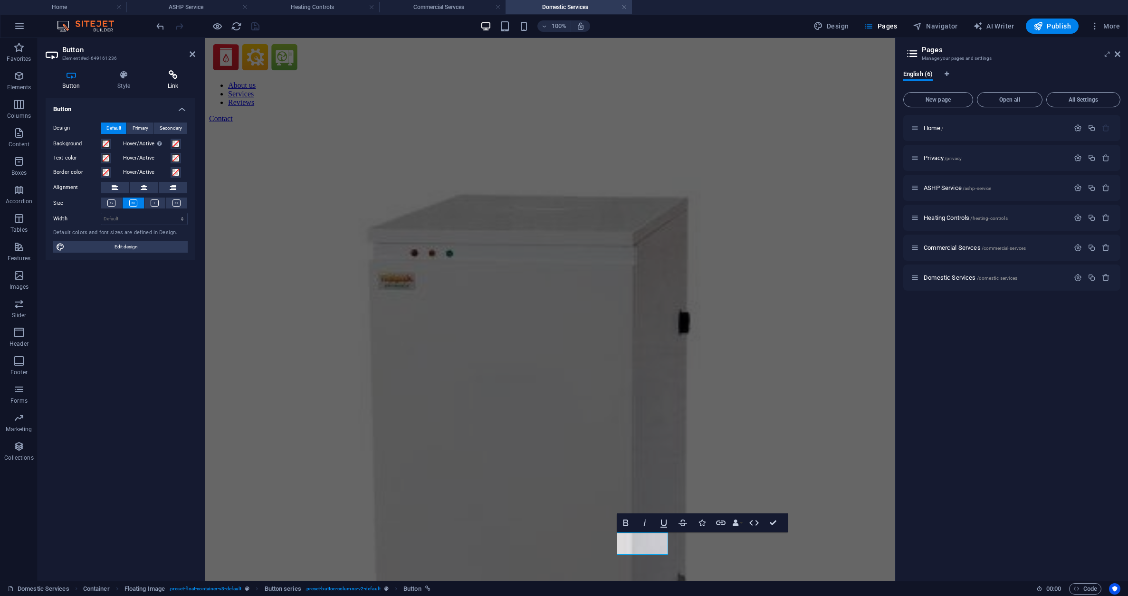
click at [176, 75] on icon at bounding box center [173, 75] width 45 height 10
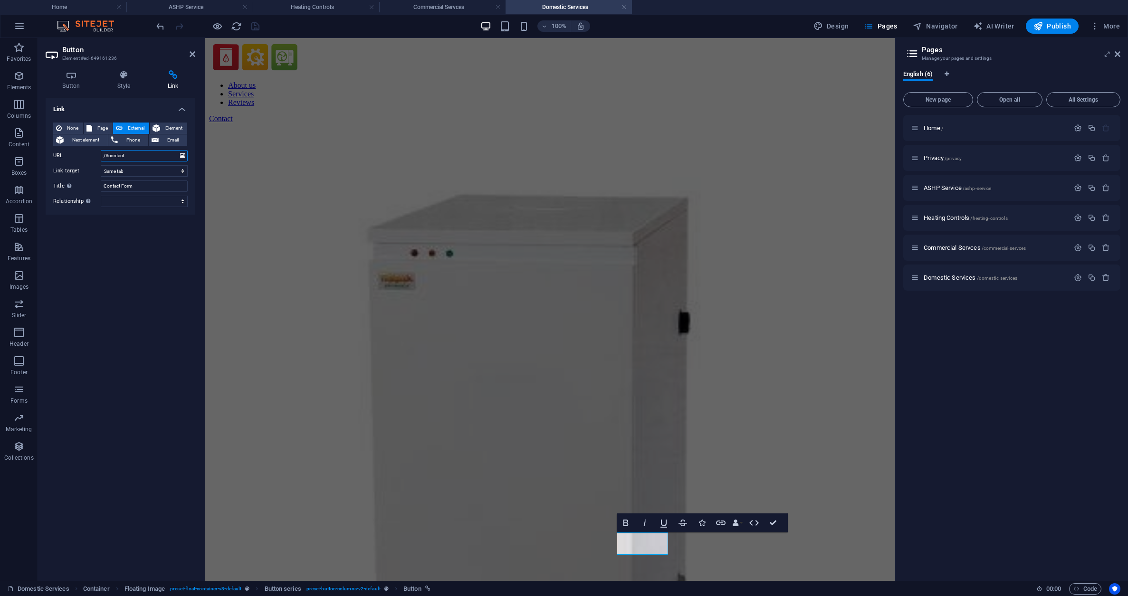
drag, startPoint x: 129, startPoint y: 155, endPoint x: 99, endPoint y: 152, distance: 30.1
click at [99, 152] on div "URL /#contact" at bounding box center [120, 155] width 134 height 11
paste input "<a style='border:none;' href='[URL][DOMAIN_NAME]'><img src='[URL][DOMAIN_NAME]'…"
type input "<a style='border:none;' href='[URL][DOMAIN_NAME]'><img src='[URL][DOMAIN_NAME]'…"
drag, startPoint x: 136, startPoint y: 186, endPoint x: 96, endPoint y: 183, distance: 39.5
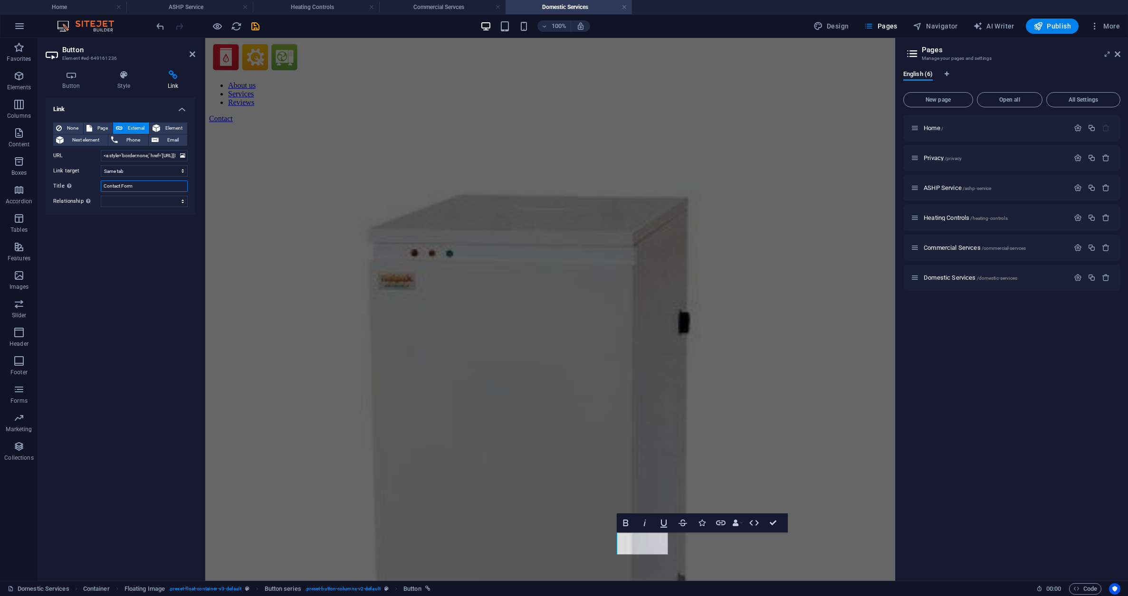
click at [96, 183] on div "Title Additional link description, should not be the same as the link text. The…" at bounding box center [120, 186] width 134 height 11
type input "Book Now"
select select "blank"
click at [255, 28] on icon "save" at bounding box center [255, 26] width 11 height 11
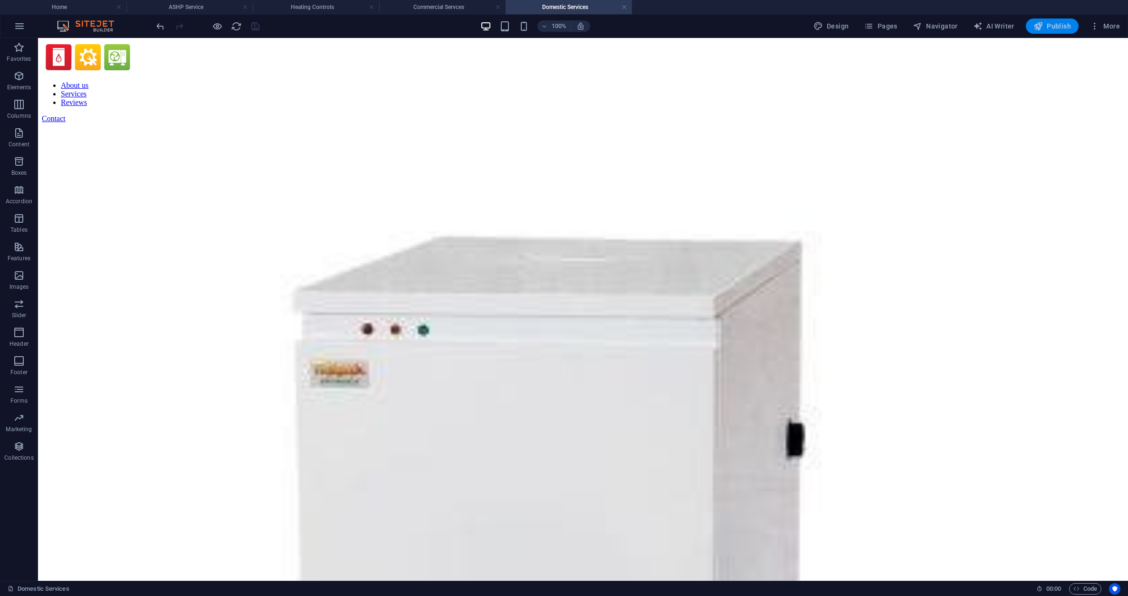
click at [1043, 25] on icon "button" at bounding box center [1038, 26] width 10 height 10
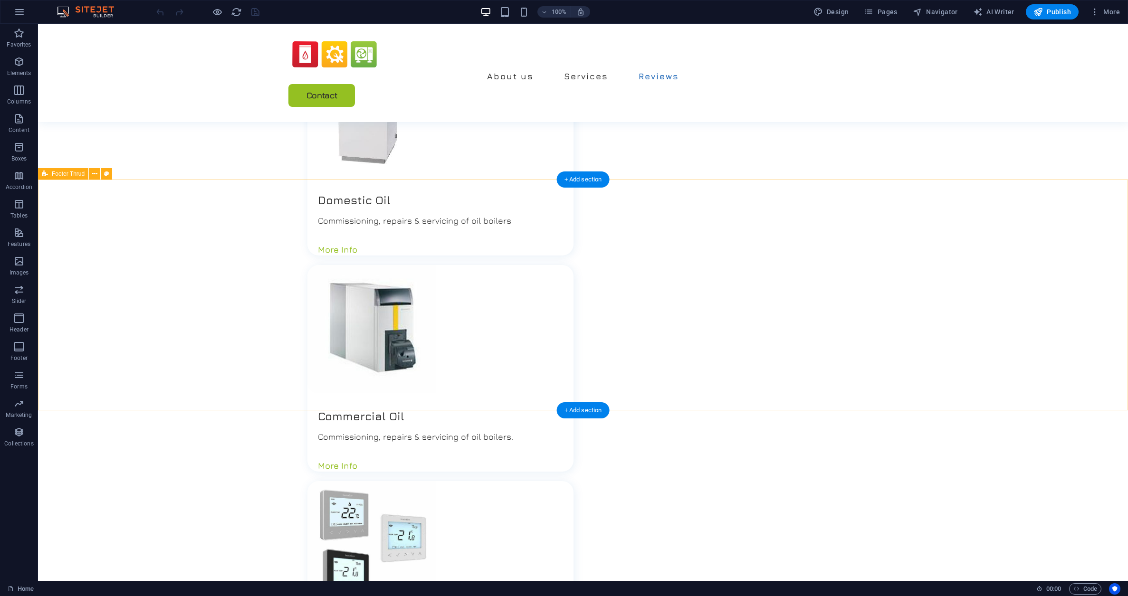
scroll to position [1417, 0]
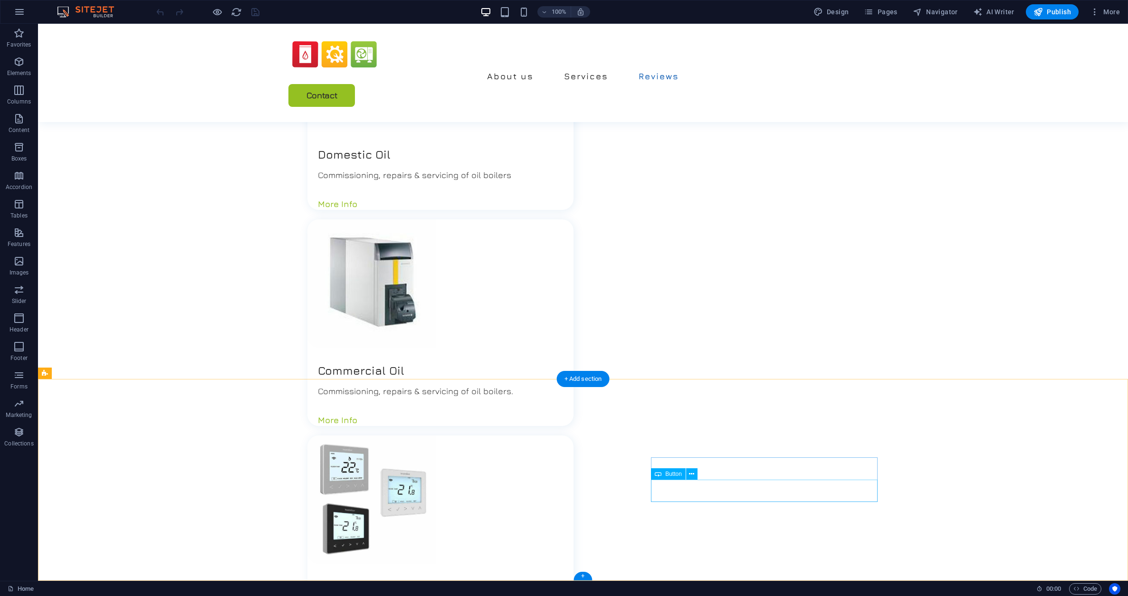
select select "%"
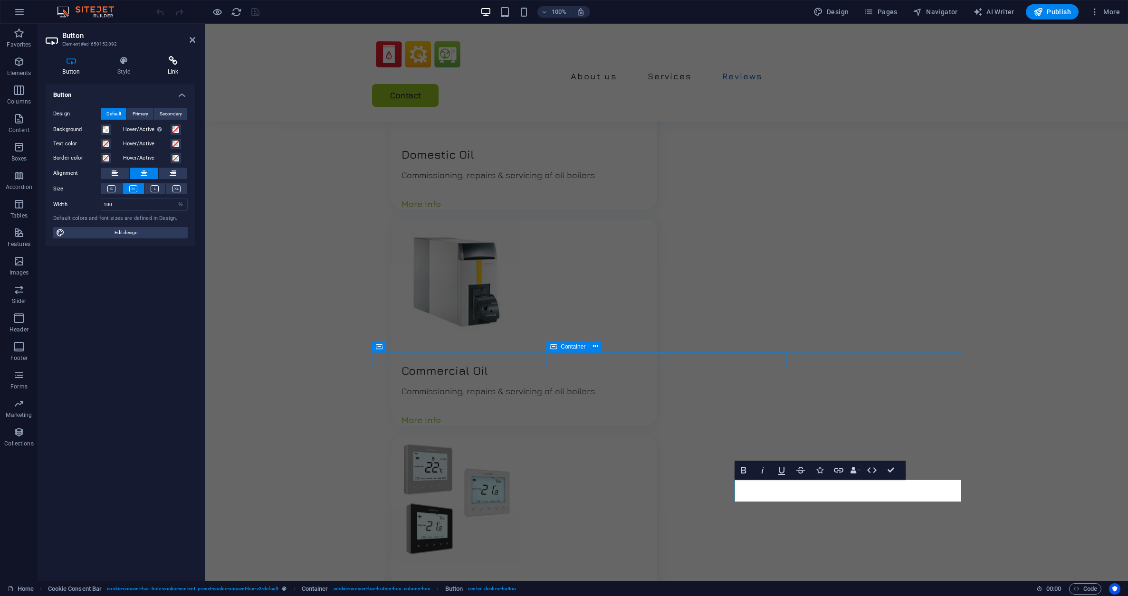
click at [169, 57] on div "Button Style Link Button Design Default Primary Secondary Background Hover/Acti…" at bounding box center [120, 314] width 165 height 532
drag, startPoint x: 171, startPoint y: 63, endPoint x: 169, endPoint y: 68, distance: 5.4
click at [171, 64] on icon at bounding box center [173, 61] width 45 height 10
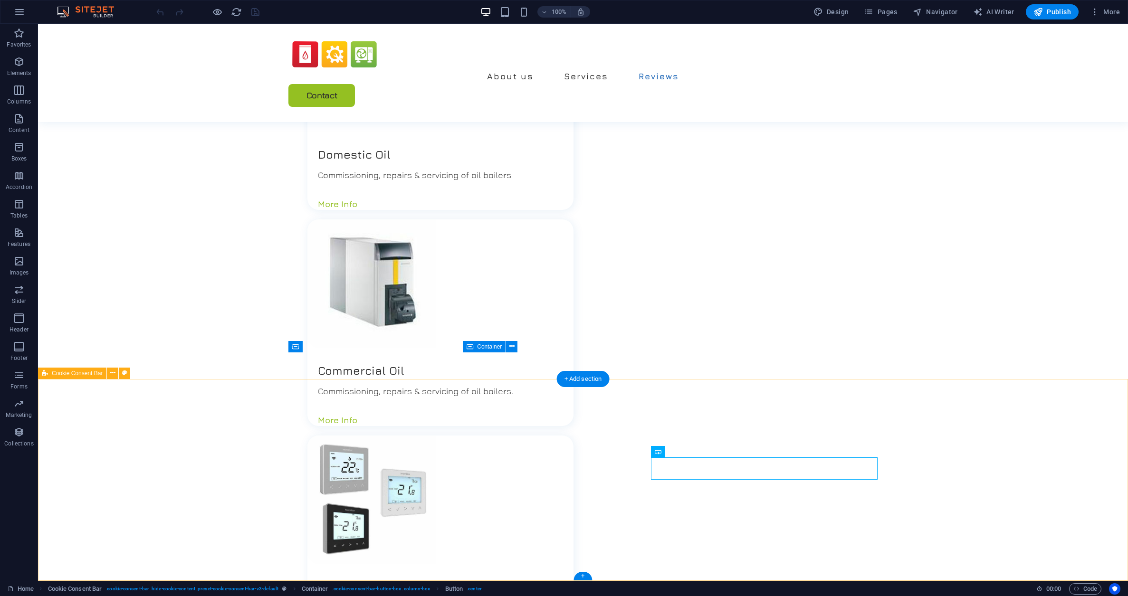
select select "%"
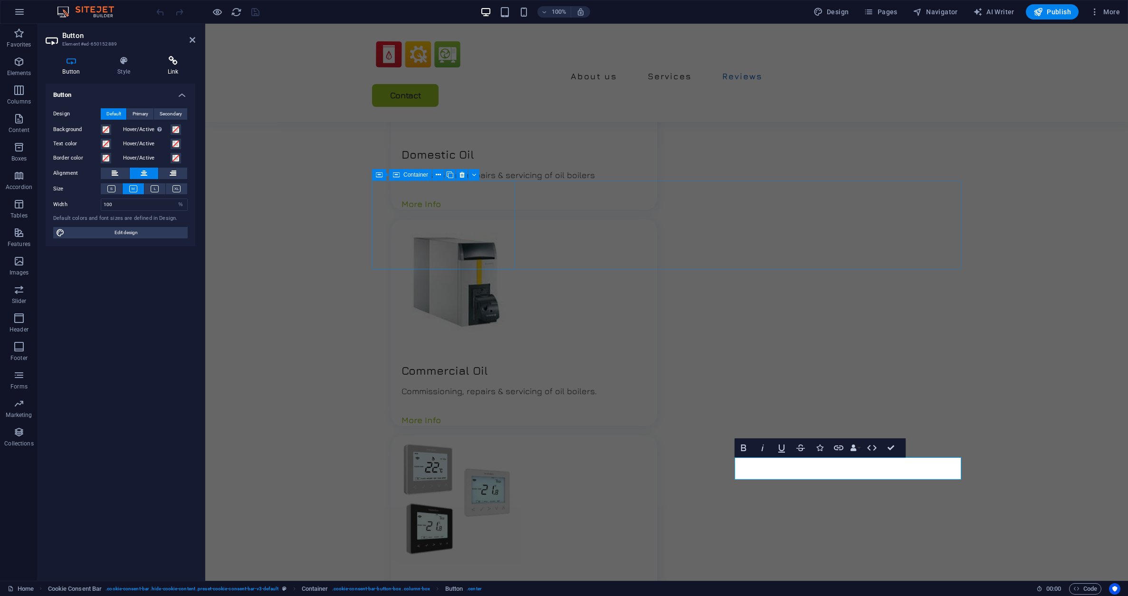
click at [170, 57] on div "Button Style Link Button Design Default Primary Secondary Background Hover/Acti…" at bounding box center [120, 314] width 165 height 532
click at [168, 63] on icon at bounding box center [173, 61] width 45 height 10
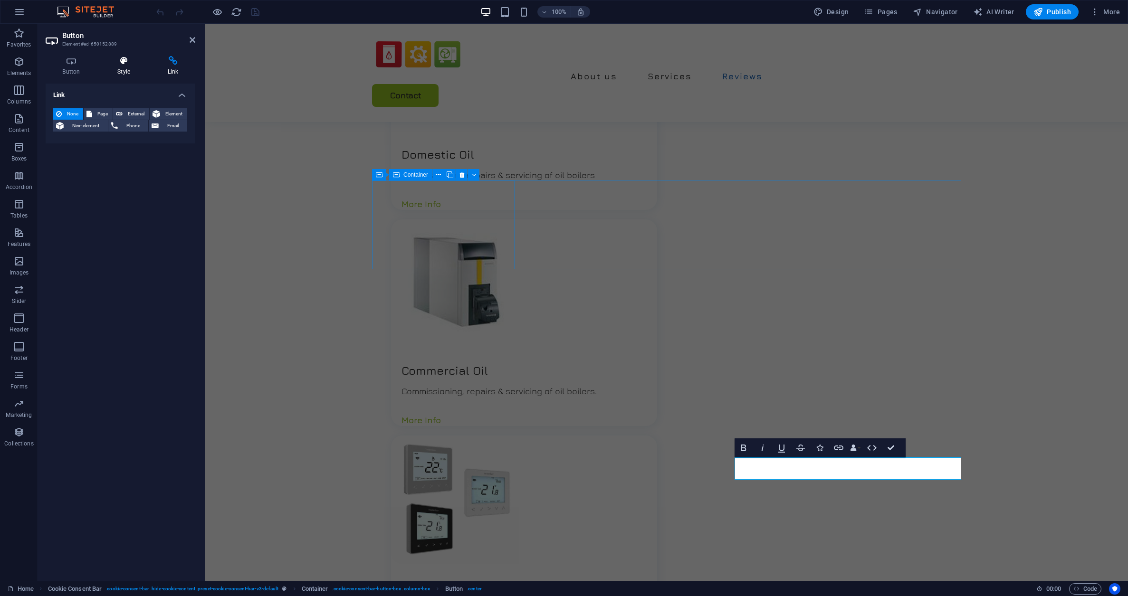
click at [124, 66] on h4 "Style" at bounding box center [126, 66] width 50 height 20
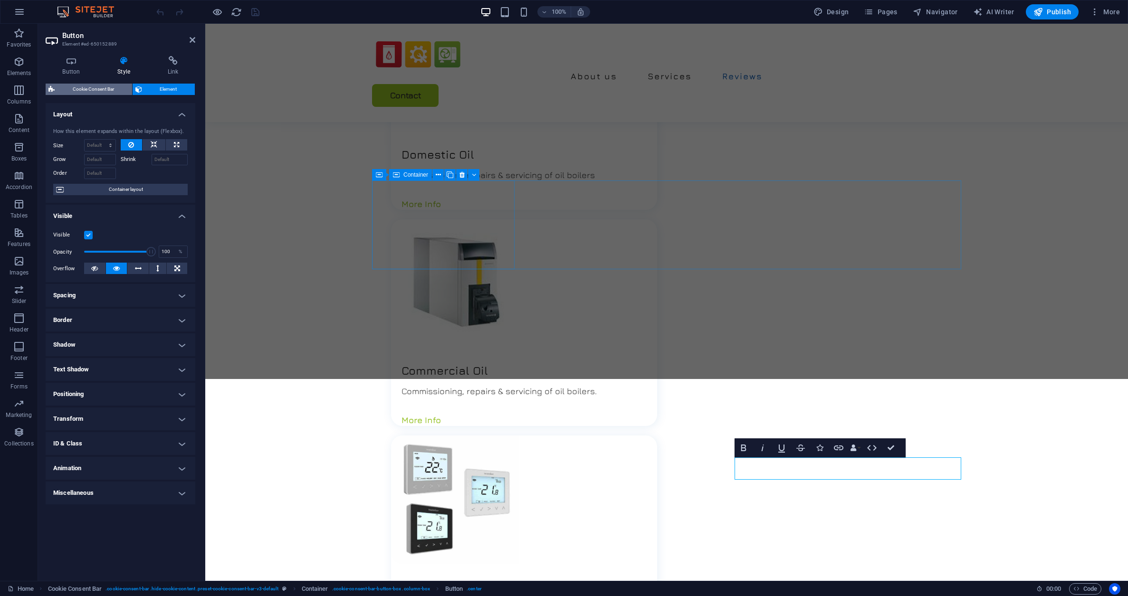
click at [70, 88] on span "Cookie Consent Bar" at bounding box center [93, 89] width 72 height 11
select select "rem"
select select "px"
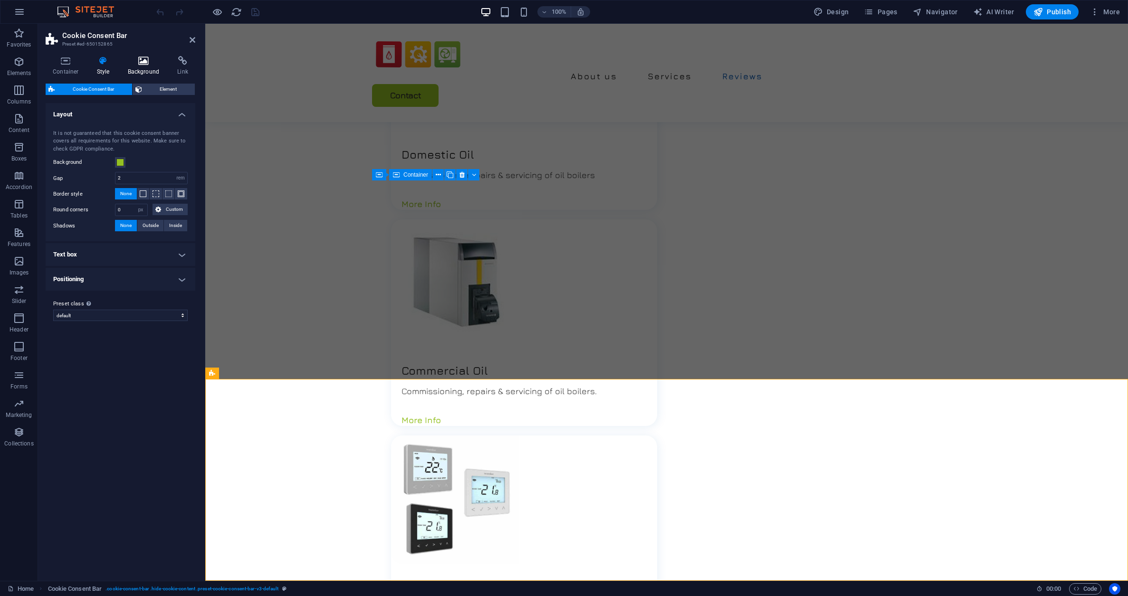
click at [140, 61] on icon at bounding box center [144, 61] width 46 height 10
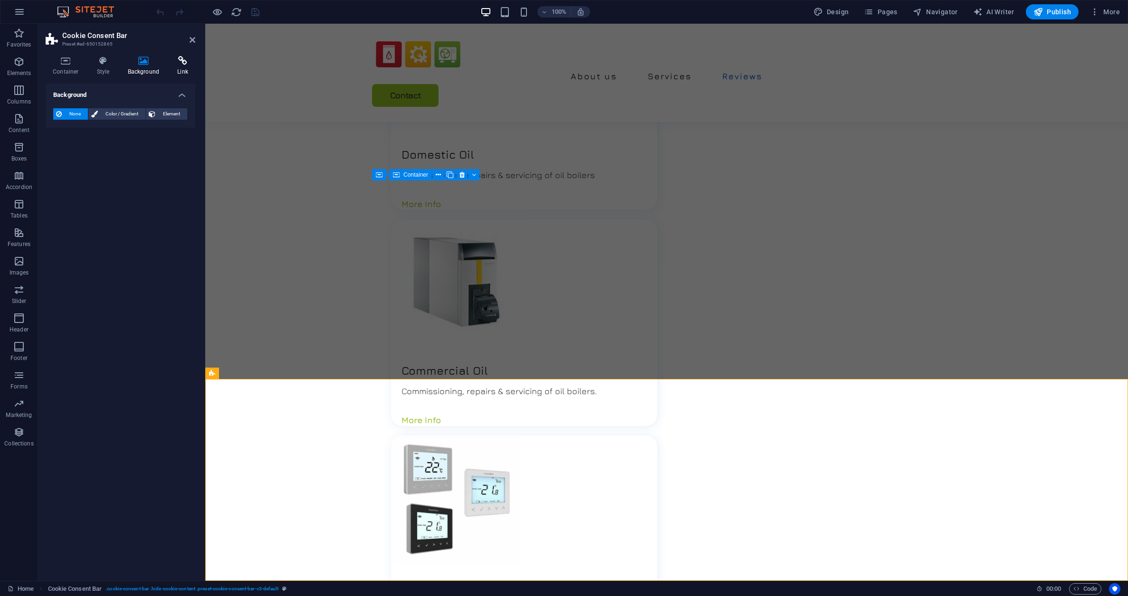
click at [179, 62] on icon at bounding box center [182, 61] width 25 height 10
click at [66, 60] on icon at bounding box center [66, 61] width 40 height 10
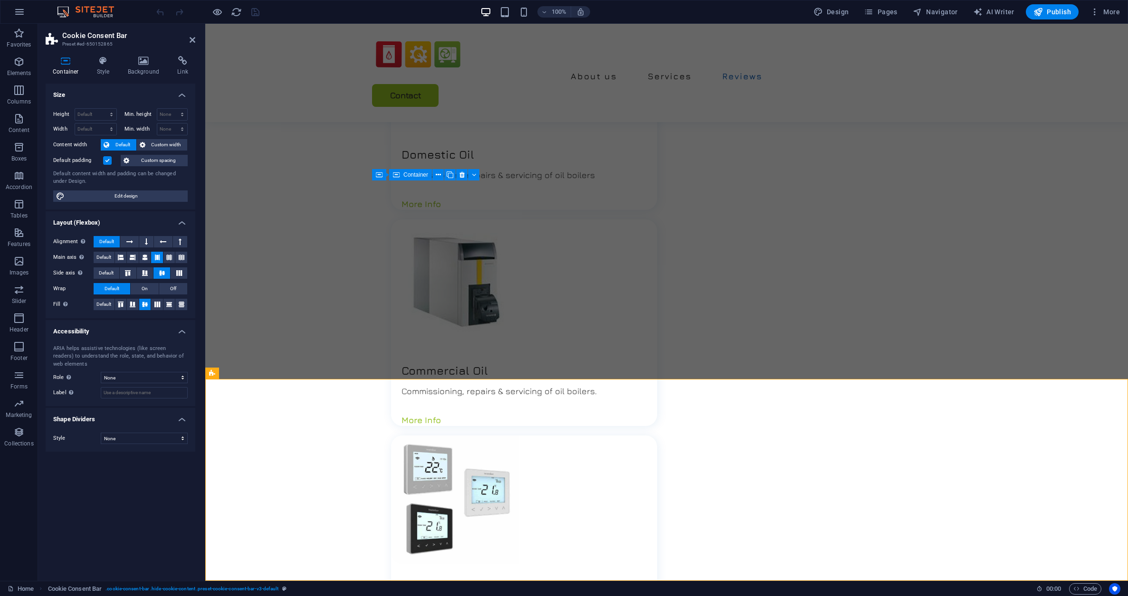
click at [189, 38] on h2 "Cookie Consent Bar" at bounding box center [128, 35] width 133 height 9
drag, startPoint x: 855, startPoint y: 492, endPoint x: 862, endPoint y: 483, distance: 11.2
drag, startPoint x: 834, startPoint y: 264, endPoint x: 1002, endPoint y: 265, distance: 167.7
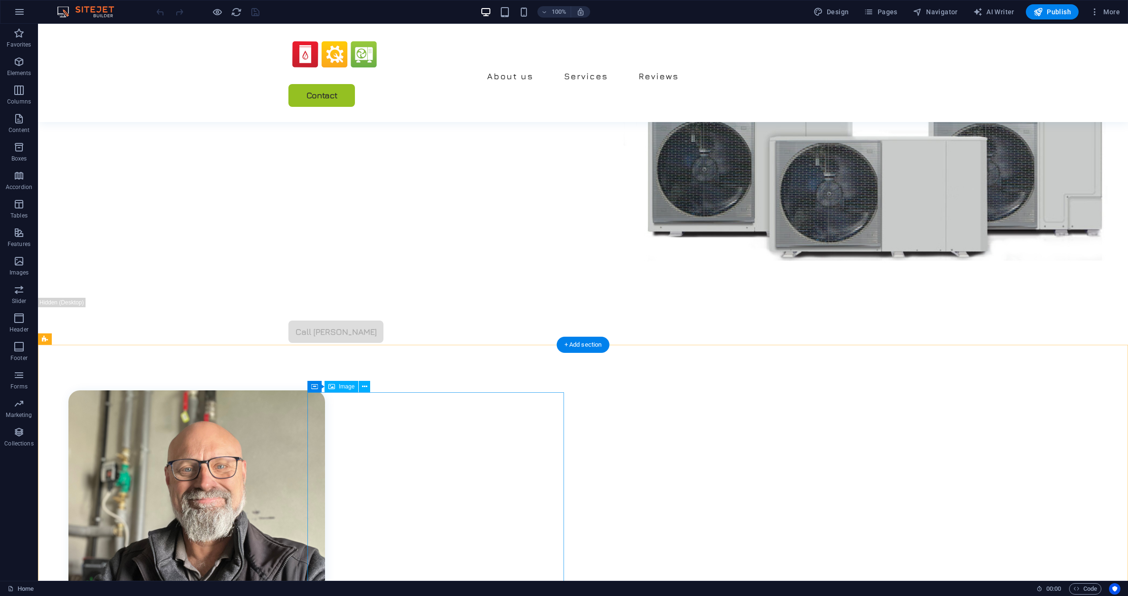
scroll to position [0, 0]
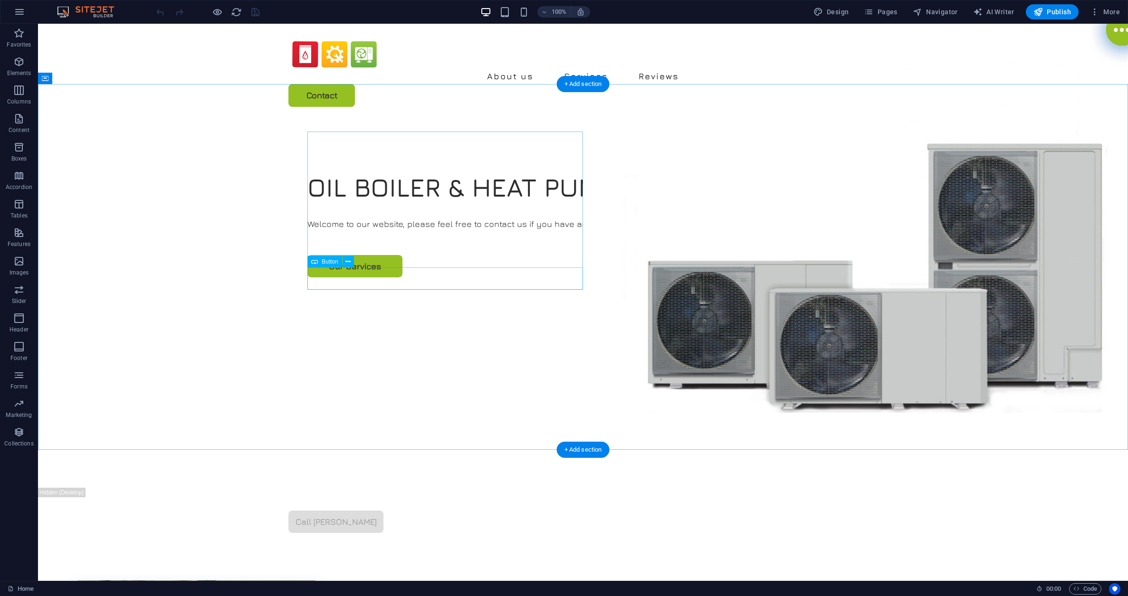
click at [361, 277] on div "Our Services" at bounding box center [582, 266] width 551 height 22
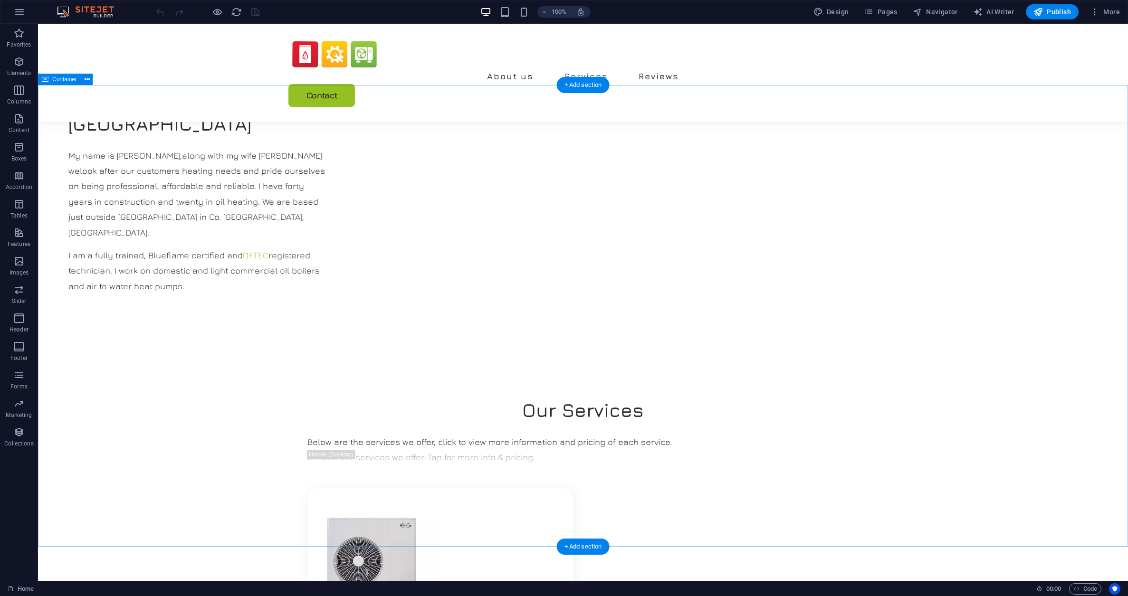
scroll to position [746, 0]
